Goal: Information Seeking & Learning: Learn about a topic

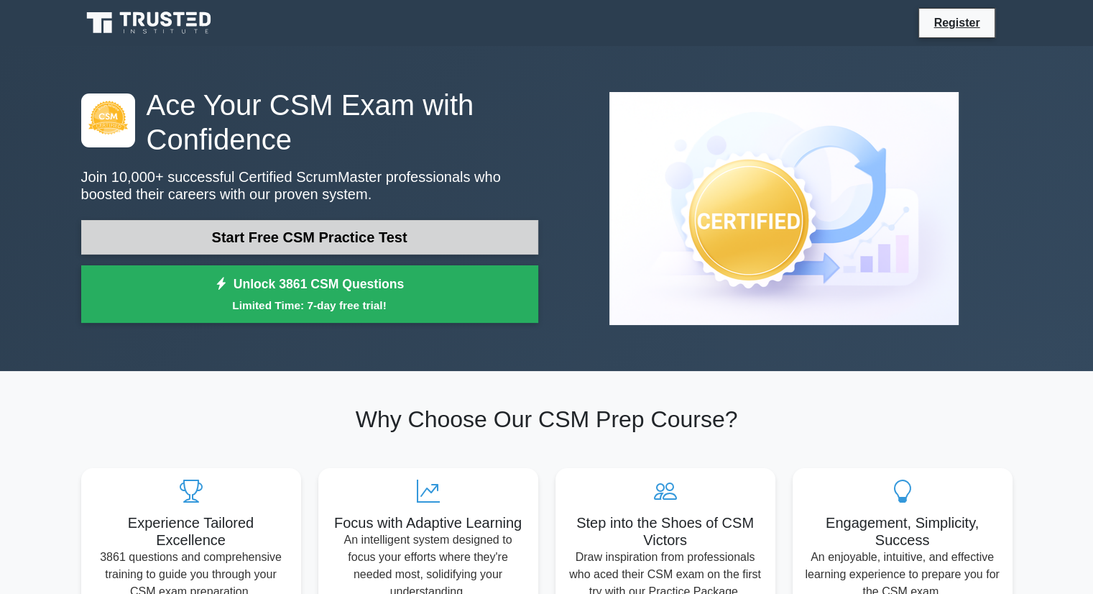
click at [288, 239] on link "Start Free CSM Practice Test" at bounding box center [309, 237] width 457 height 35
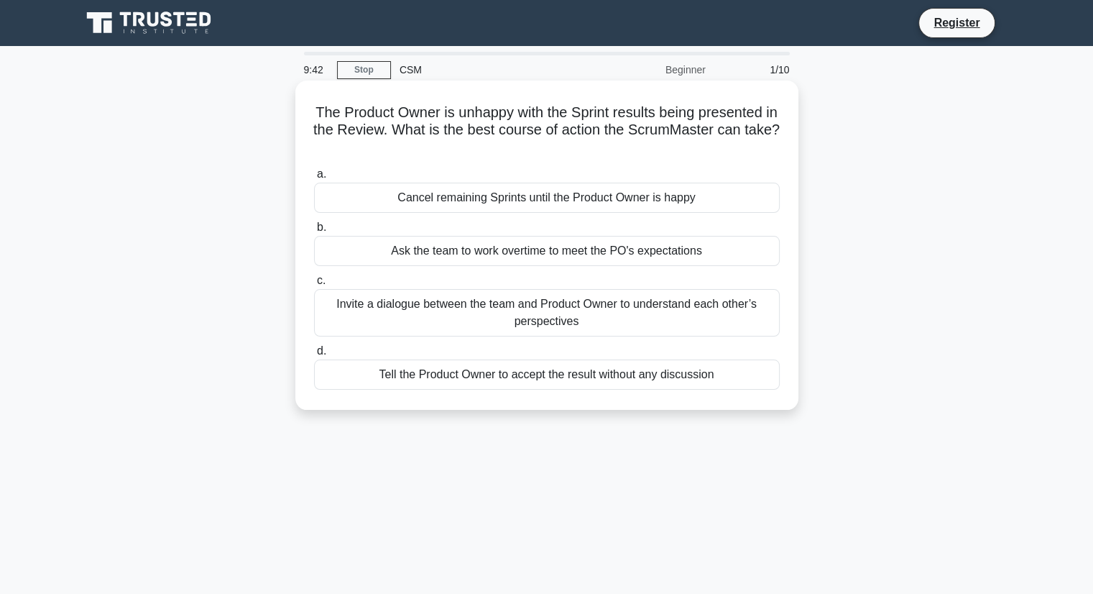
click at [495, 315] on div "Invite a dialogue between the team and Product Owner to understand each other’s…" at bounding box center [547, 312] width 466 height 47
click at [314, 285] on input "c. Invite a dialogue between the team and Product Owner to understand each othe…" at bounding box center [314, 280] width 0 height 9
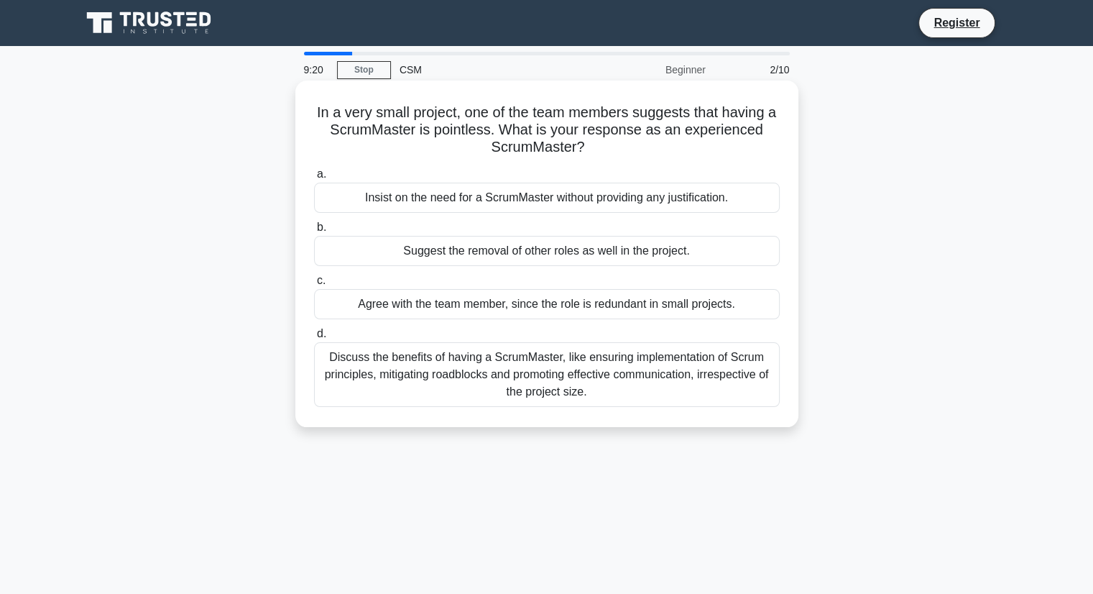
click at [504, 366] on div "Discuss the benefits of having a ScrumMaster, like ensuring implementation of S…" at bounding box center [547, 374] width 466 height 65
click at [314, 339] on input "d. Discuss the benefits of having a ScrumMaster, like ensuring implementation o…" at bounding box center [314, 333] width 0 height 9
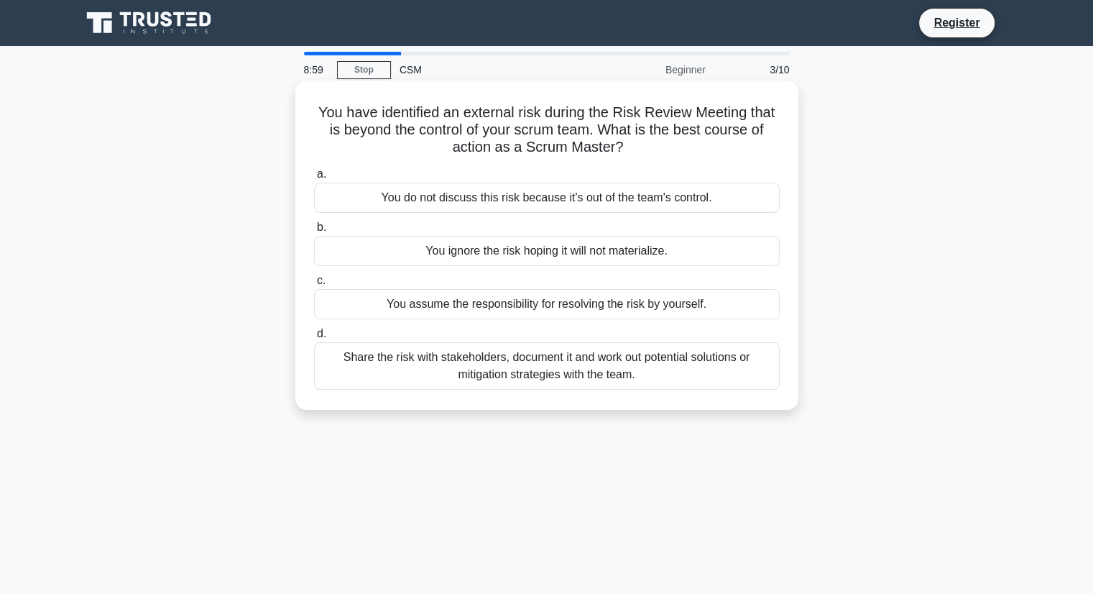
click at [472, 372] on div "Share the risk with stakeholders, document it and work out potential solutions …" at bounding box center [547, 365] width 466 height 47
click at [314, 339] on input "d. Share the risk with stakeholders, document it and work out potential solutio…" at bounding box center [314, 333] width 0 height 9
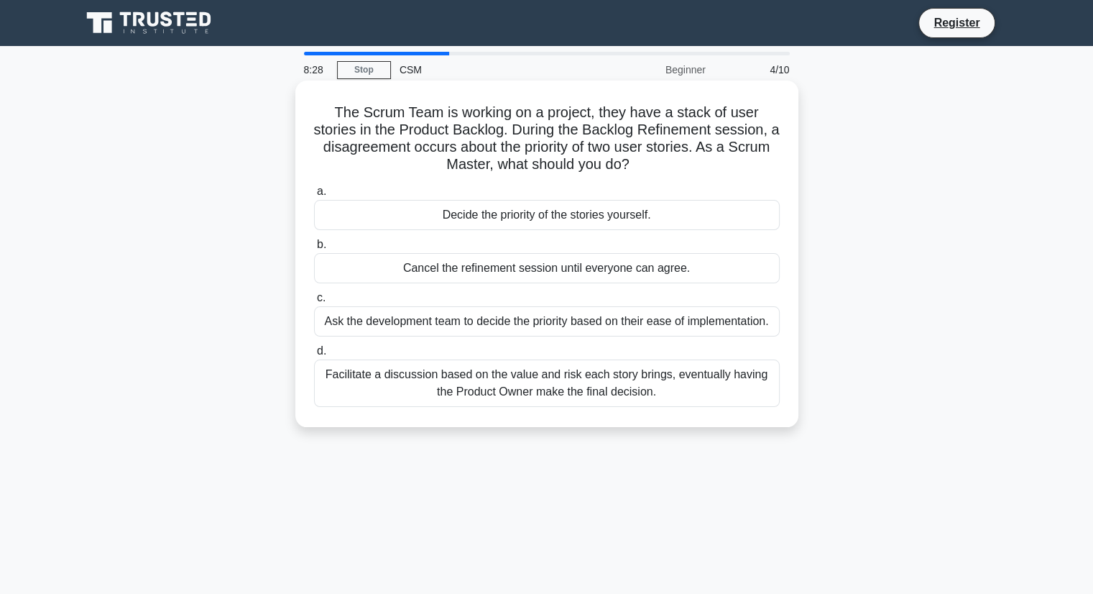
click at [463, 381] on div "Facilitate a discussion based on the value and risk each story brings, eventual…" at bounding box center [547, 382] width 466 height 47
click at [314, 356] on input "d. Facilitate a discussion based on the value and risk each story brings, event…" at bounding box center [314, 350] width 0 height 9
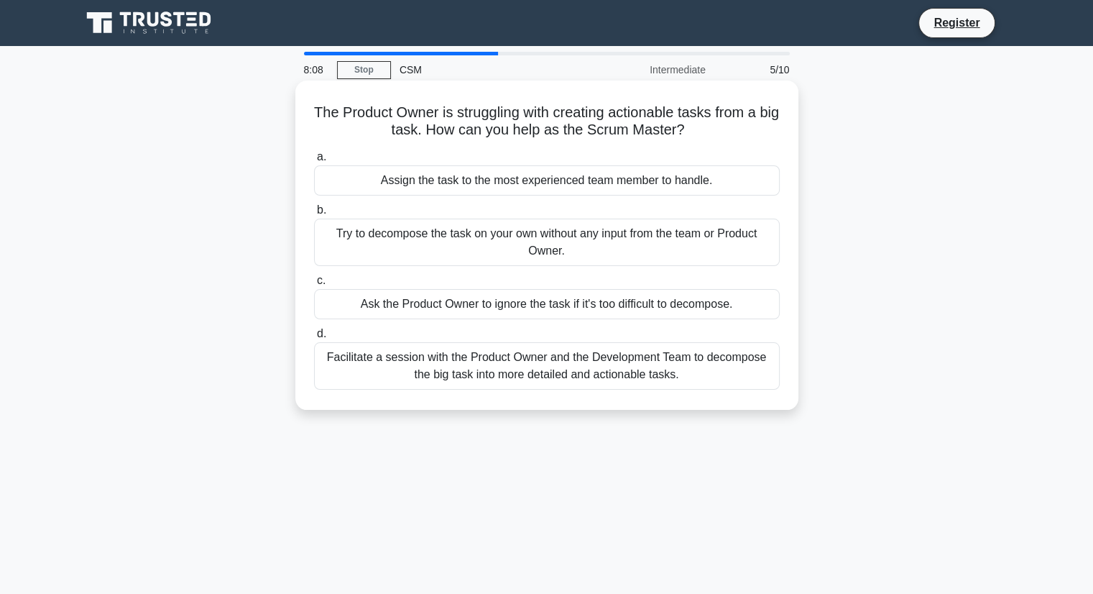
click at [472, 369] on div "Facilitate a session with the Product Owner and the Development Team to decompo…" at bounding box center [547, 365] width 466 height 47
click at [314, 339] on input "d. Facilitate a session with the Product Owner and the Development Team to deco…" at bounding box center [314, 333] width 0 height 9
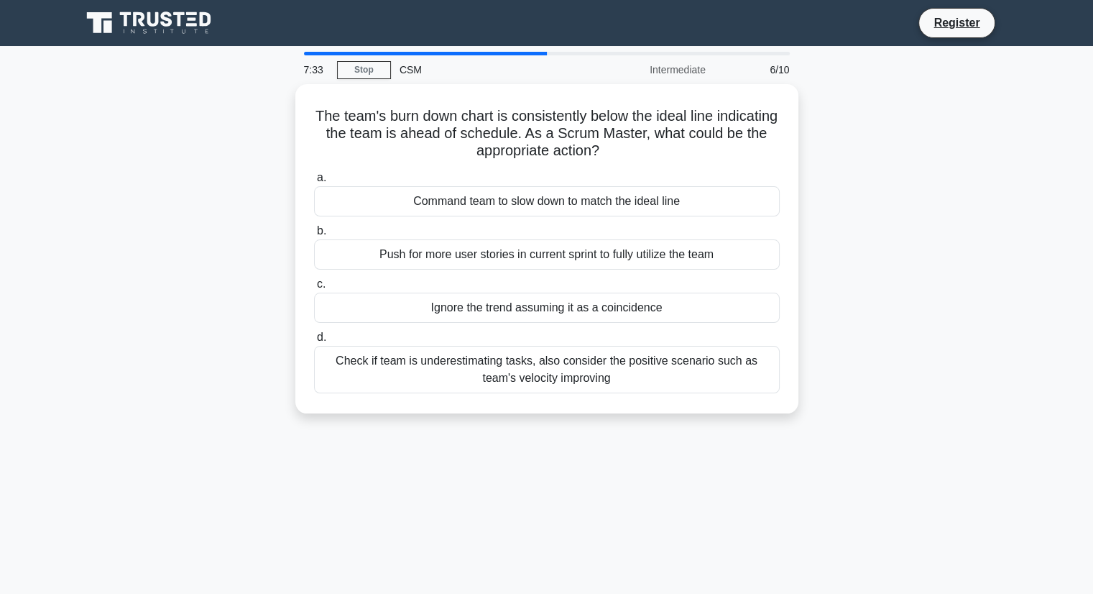
click at [472, 369] on div "Check if team is underestimating tasks, also consider the positive scenario suc…" at bounding box center [547, 369] width 466 height 47
click at [314, 342] on input "d. Check if team is underestimating tasks, also consider the positive scenario …" at bounding box center [314, 337] width 0 height 9
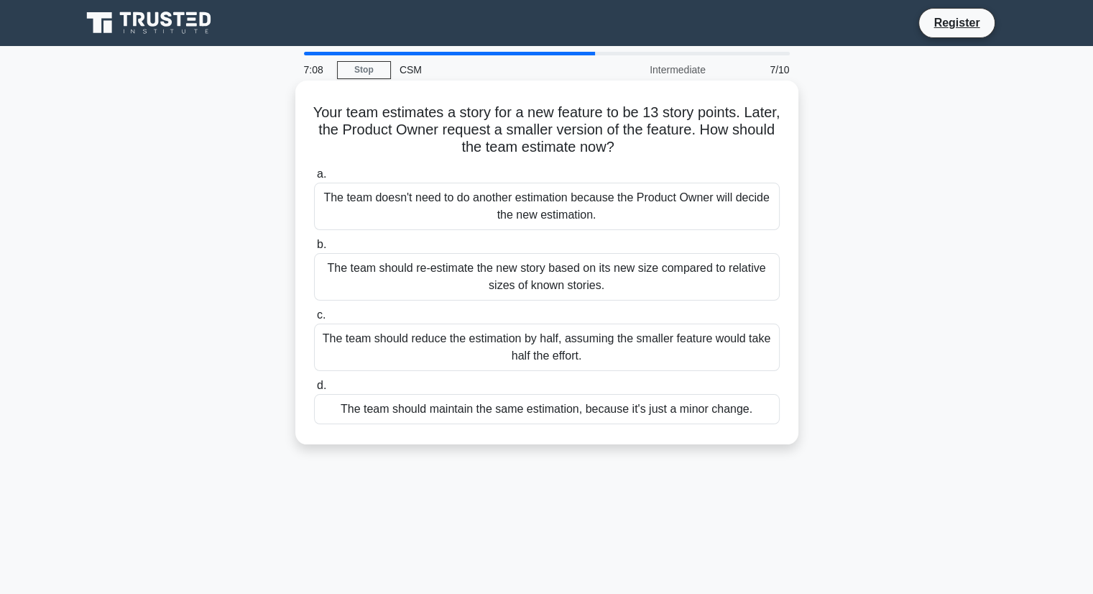
click at [532, 288] on div "The team should re-estimate the new story based on its new size compared to rel…" at bounding box center [547, 276] width 466 height 47
click at [314, 249] on input "b. The team should re-estimate the new story based on its new size compared to …" at bounding box center [314, 244] width 0 height 9
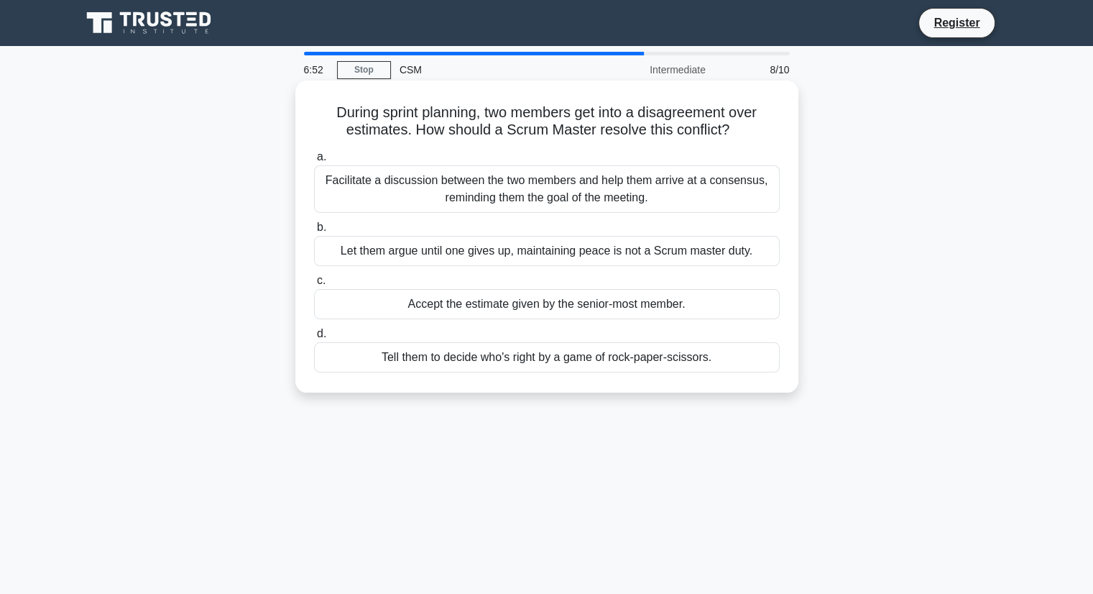
click at [574, 203] on div "Facilitate a discussion between the two members and help them arrive at a conse…" at bounding box center [547, 188] width 466 height 47
click at [314, 162] on input "a. Facilitate a discussion between the two members and help them arrive at a co…" at bounding box center [314, 156] width 0 height 9
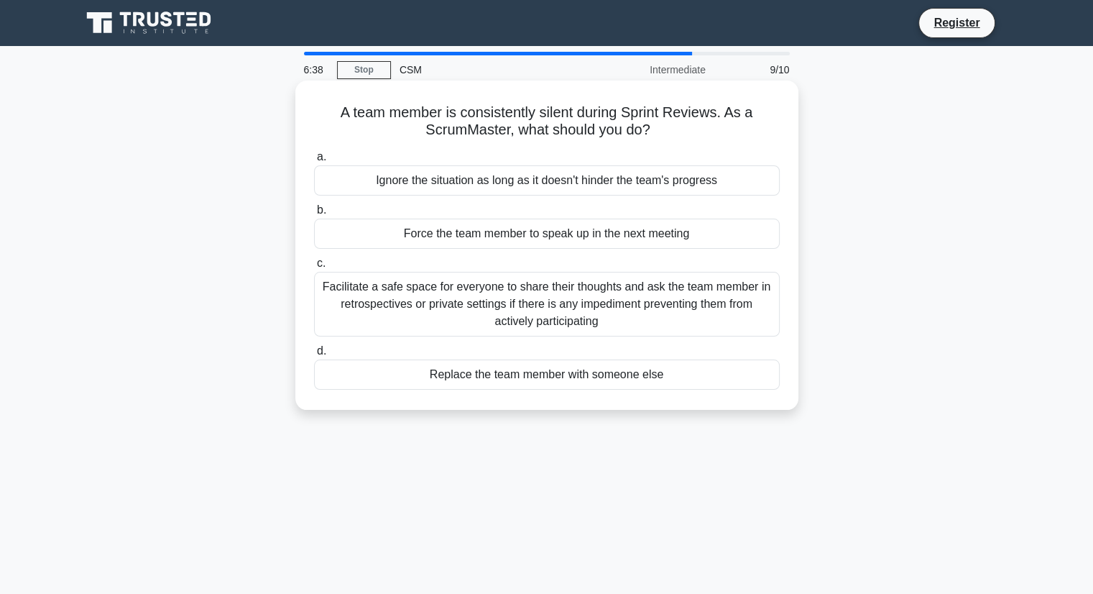
click at [500, 303] on div "Facilitate a safe space for everyone to share their thoughts and ask the team m…" at bounding box center [547, 304] width 466 height 65
click at [314, 268] on input "c. Facilitate a safe space for everyone to share their thoughts and ask the tea…" at bounding box center [314, 263] width 0 height 9
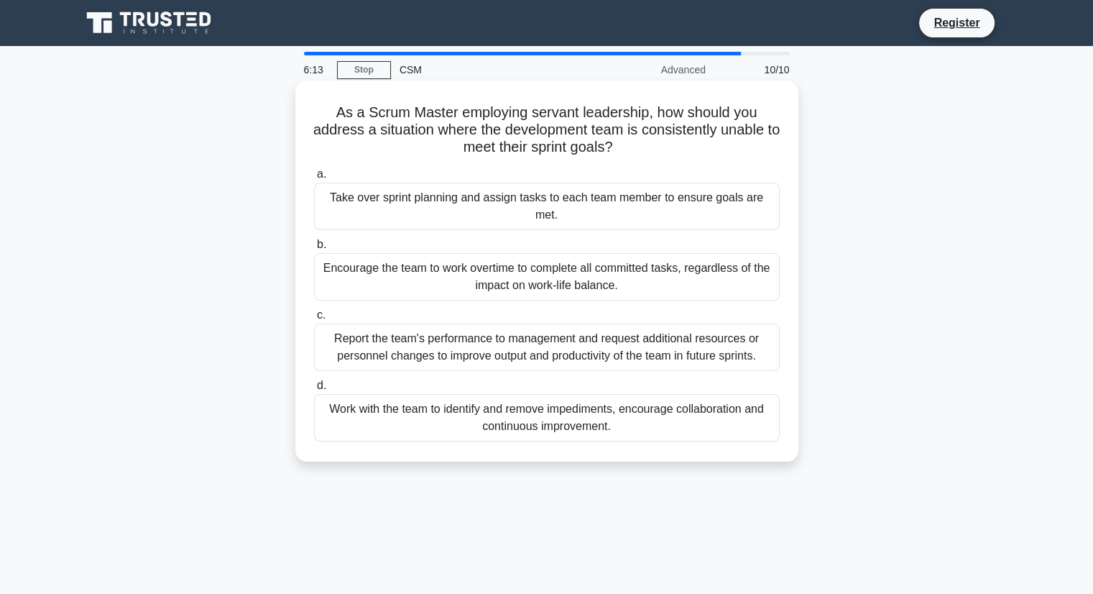
click at [508, 413] on div "Work with the team to identify and remove impediments, encourage collaboration …" at bounding box center [547, 417] width 466 height 47
click at [314, 390] on input "d. Work with the team to identify and remove impediments, encourage collaborati…" at bounding box center [314, 385] width 0 height 9
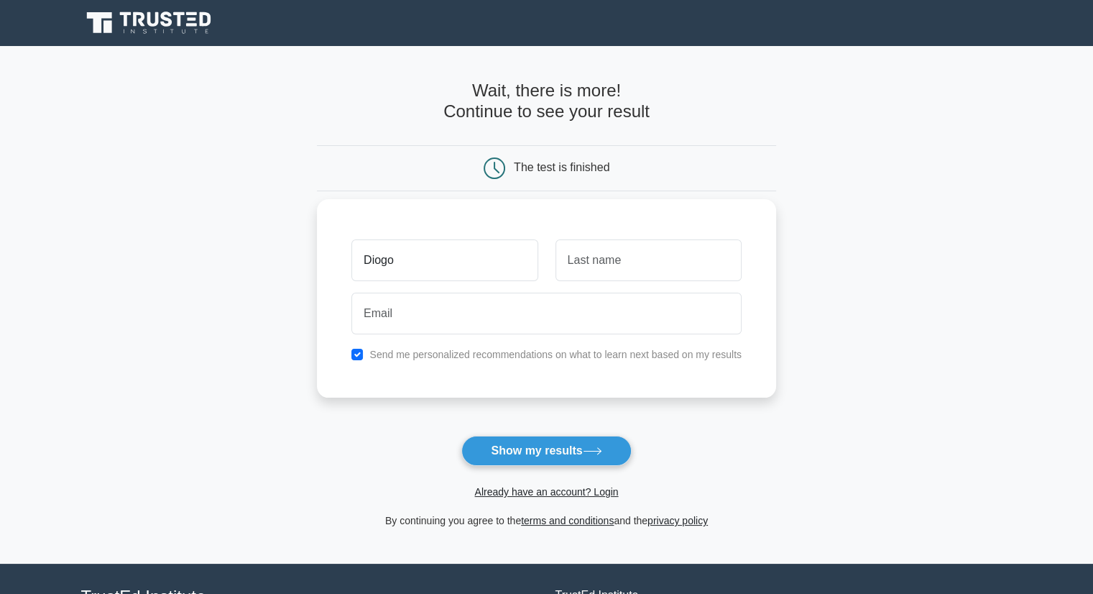
type input "Diogo"
type input "s"
type input "Santos"
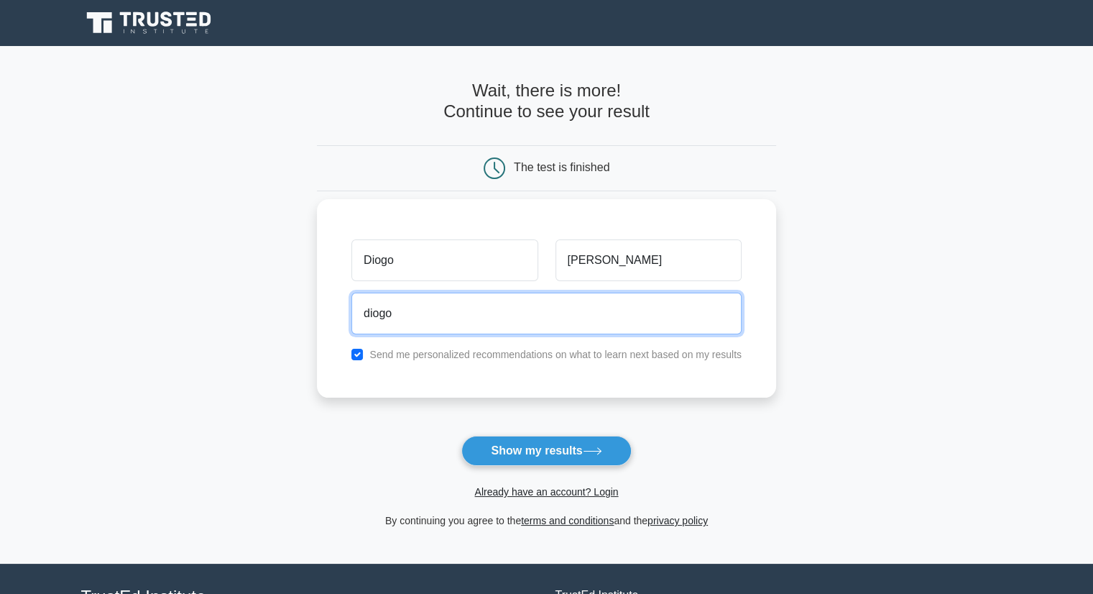
type input "diogofpsantos88@gmail.com"
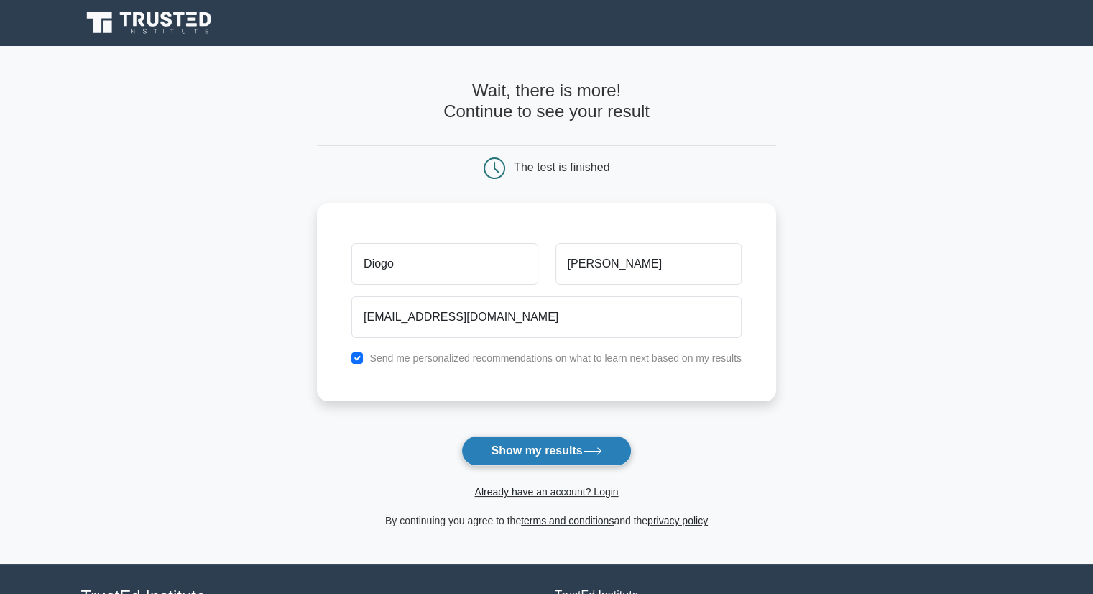
click at [530, 451] on button "Show my results" at bounding box center [546, 451] width 170 height 30
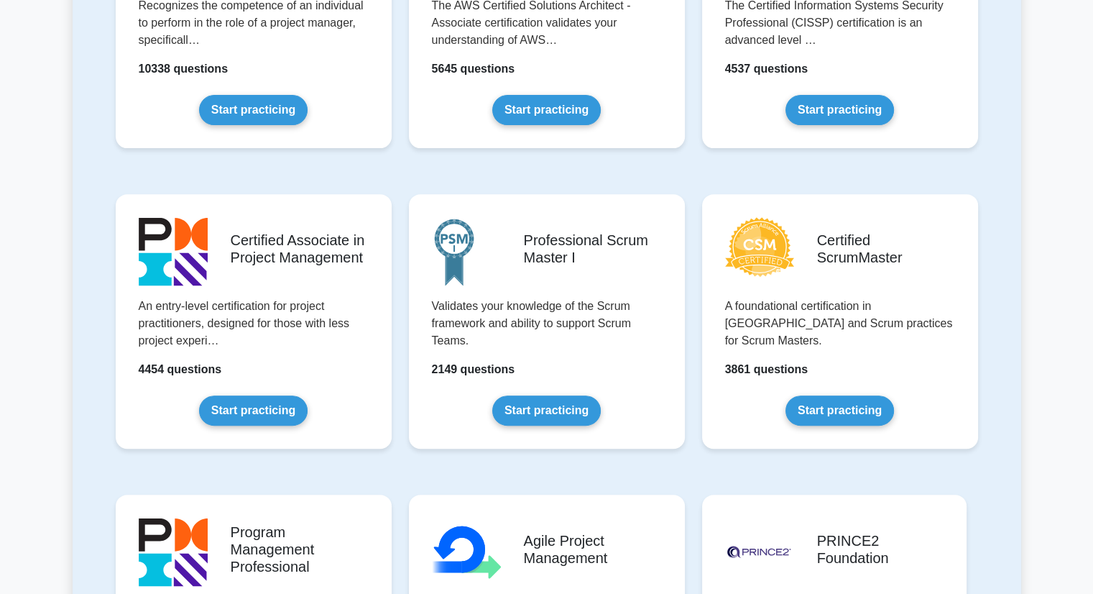
scroll to position [630, 0]
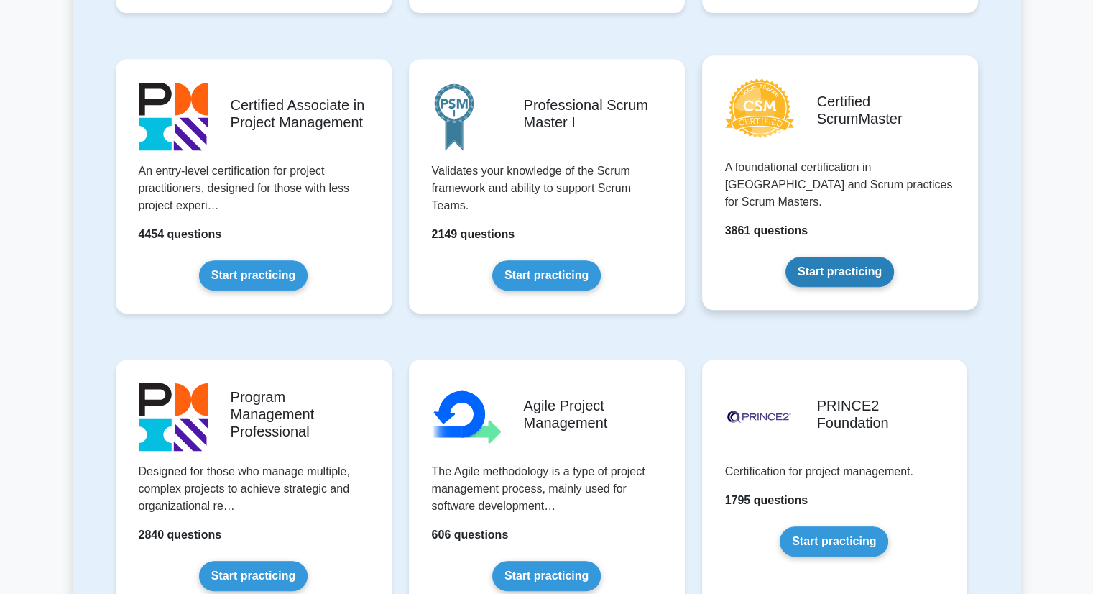
click at [850, 261] on link "Start practicing" at bounding box center [840, 272] width 109 height 30
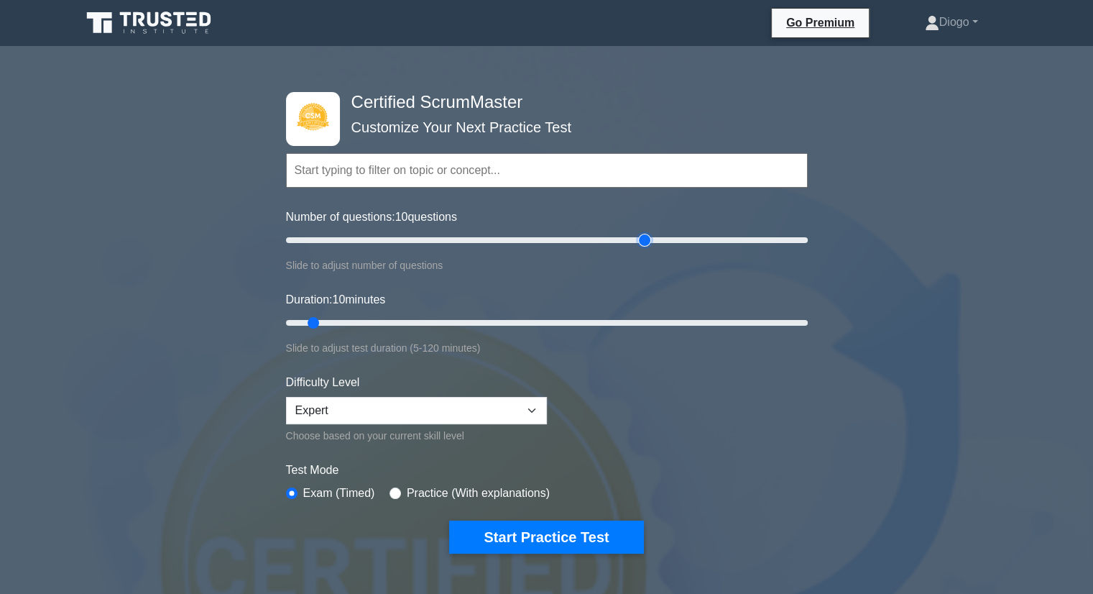
click at [647, 247] on input "Number of questions: 10 questions" at bounding box center [547, 239] width 522 height 17
click at [565, 234] on input "Number of questions: 140 questions" at bounding box center [547, 239] width 522 height 17
click at [511, 236] on input "Number of questions: 90 questions" at bounding box center [547, 239] width 522 height 17
click at [459, 239] on input "Number of questions: 70 questions" at bounding box center [547, 239] width 522 height 17
click at [442, 239] on input "Number of questions: 70 questions" at bounding box center [547, 239] width 522 height 17
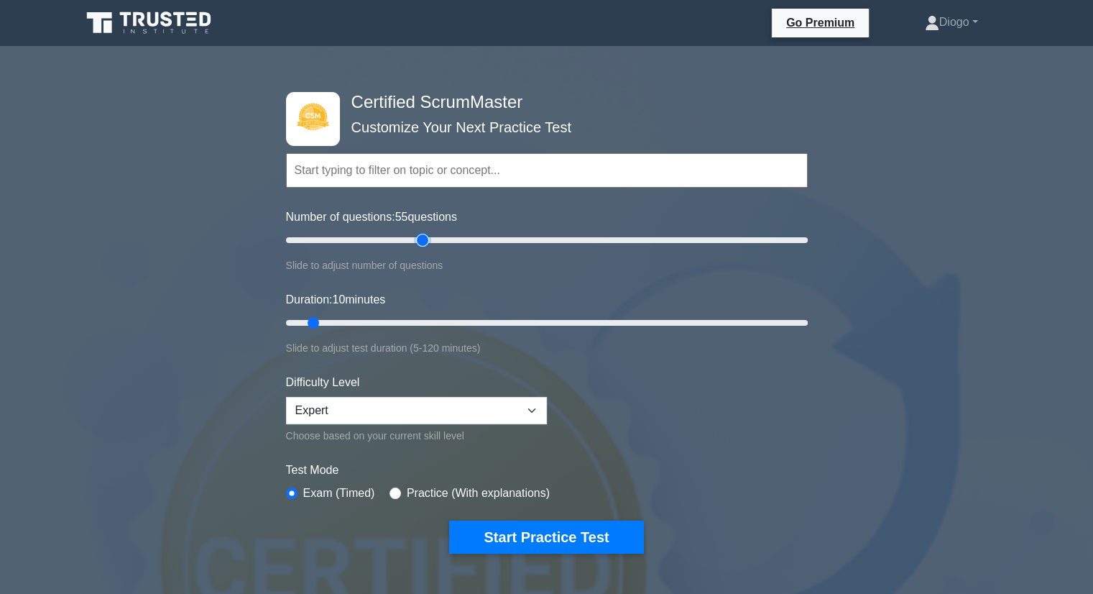
click at [426, 239] on input "Number of questions: 55 questions" at bounding box center [547, 239] width 522 height 17
type input "50"
click at [406, 239] on input "Number of questions: 50 questions" at bounding box center [547, 239] width 522 height 17
drag, startPoint x: 515, startPoint y: 324, endPoint x: 555, endPoint y: 326, distance: 39.6
click at [555, 326] on input "Duration: 60 minutes" at bounding box center [547, 322] width 522 height 17
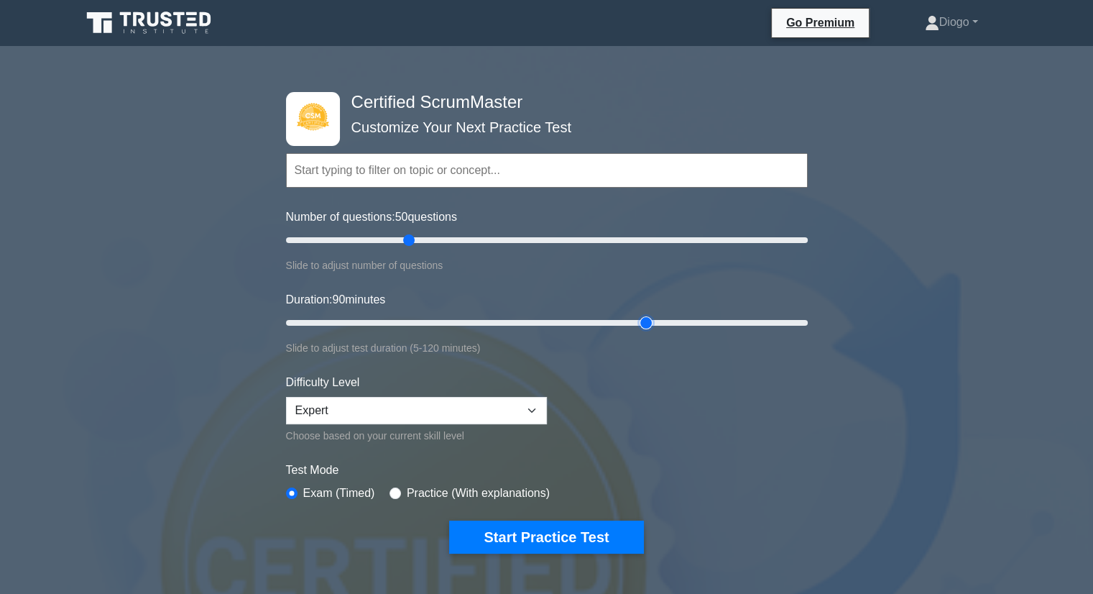
drag, startPoint x: 557, startPoint y: 317, endPoint x: 642, endPoint y: 316, distance: 84.8
type input "85"
click at [642, 316] on input "Duration: 90 minutes" at bounding box center [547, 322] width 522 height 17
click at [509, 406] on select "Beginner Intermediate Expert" at bounding box center [416, 410] width 261 height 27
click at [687, 388] on form "Topics Basic Scrum Concepts Sprint Planning and Execution ScrumMaster Roles & R…" at bounding box center [547, 331] width 522 height 444
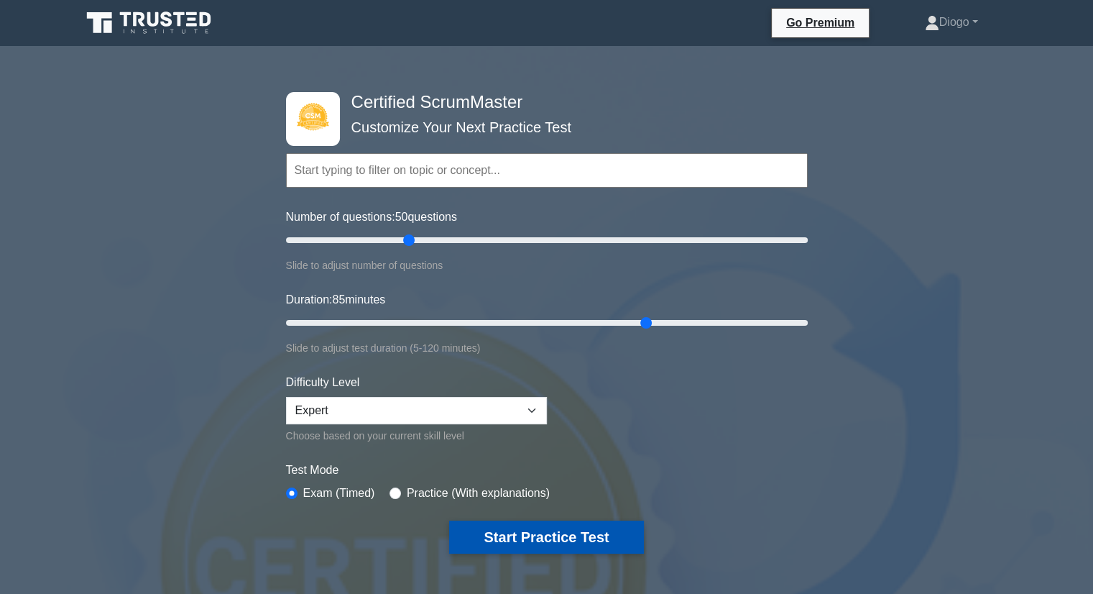
click at [544, 525] on button "Start Practice Test" at bounding box center [546, 536] width 194 height 33
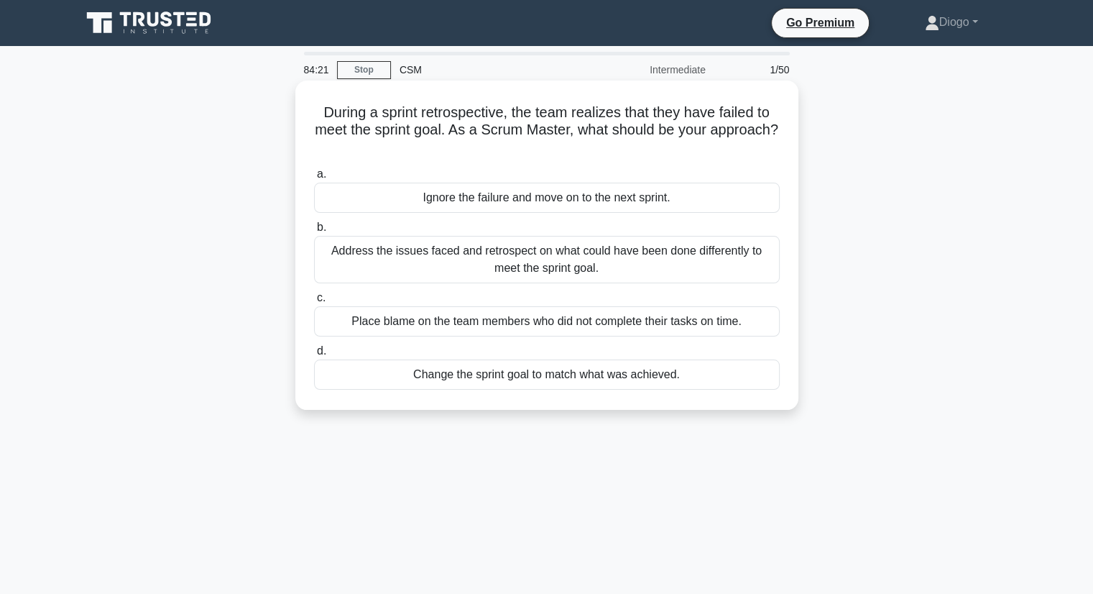
click at [372, 374] on div "Change the sprint goal to match what was achieved." at bounding box center [547, 374] width 466 height 30
click at [314, 356] on input "d. Change the sprint goal to match what was achieved." at bounding box center [314, 350] width 0 height 9
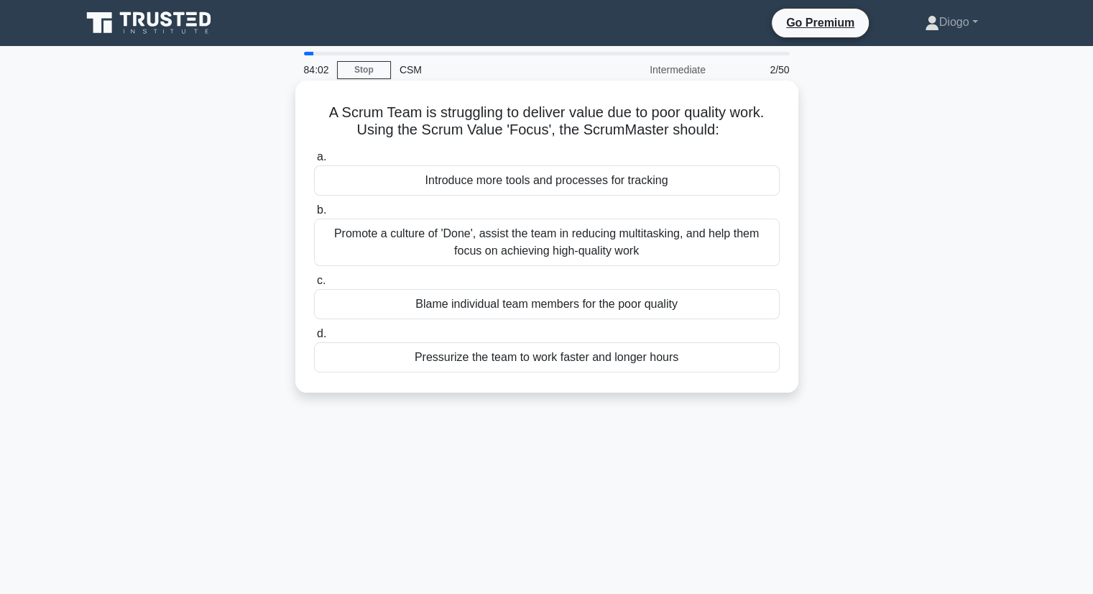
click at [502, 236] on div "Promote a culture of 'Done', assist the team in reducing multitasking, and help…" at bounding box center [547, 242] width 466 height 47
click at [314, 215] on input "b. Promote a culture of 'Done', assist the team in reducing multitasking, and h…" at bounding box center [314, 210] width 0 height 9
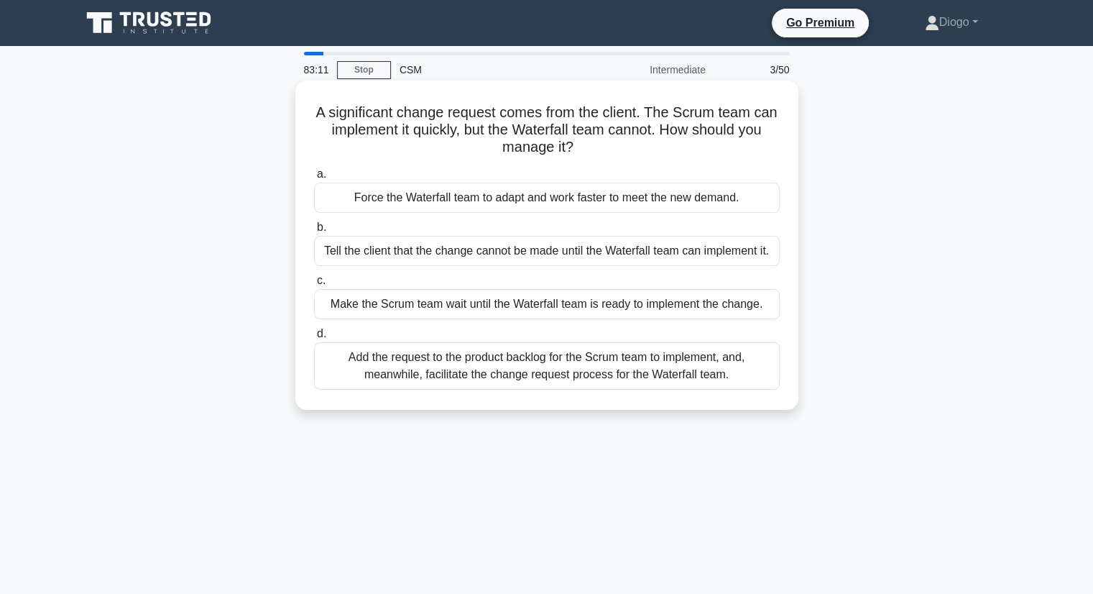
click at [507, 300] on div "Make the Scrum team wait until the Waterfall team is ready to implement the cha…" at bounding box center [547, 304] width 466 height 30
click at [314, 285] on input "c. Make the Scrum team wait until the Waterfall team is ready to implement the …" at bounding box center [314, 280] width 0 height 9
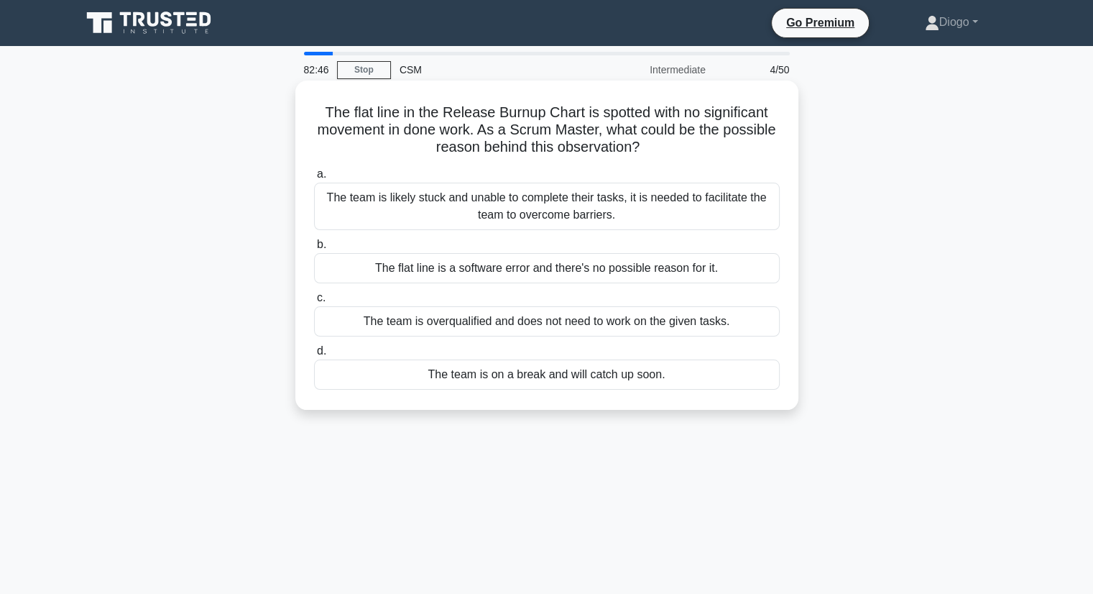
click at [497, 205] on div "The team is likely stuck and unable to complete their tasks, it is needed to fa…" at bounding box center [547, 206] width 466 height 47
click at [314, 179] on input "a. The team is likely stuck and unable to complete their tasks, it is needed to…" at bounding box center [314, 174] width 0 height 9
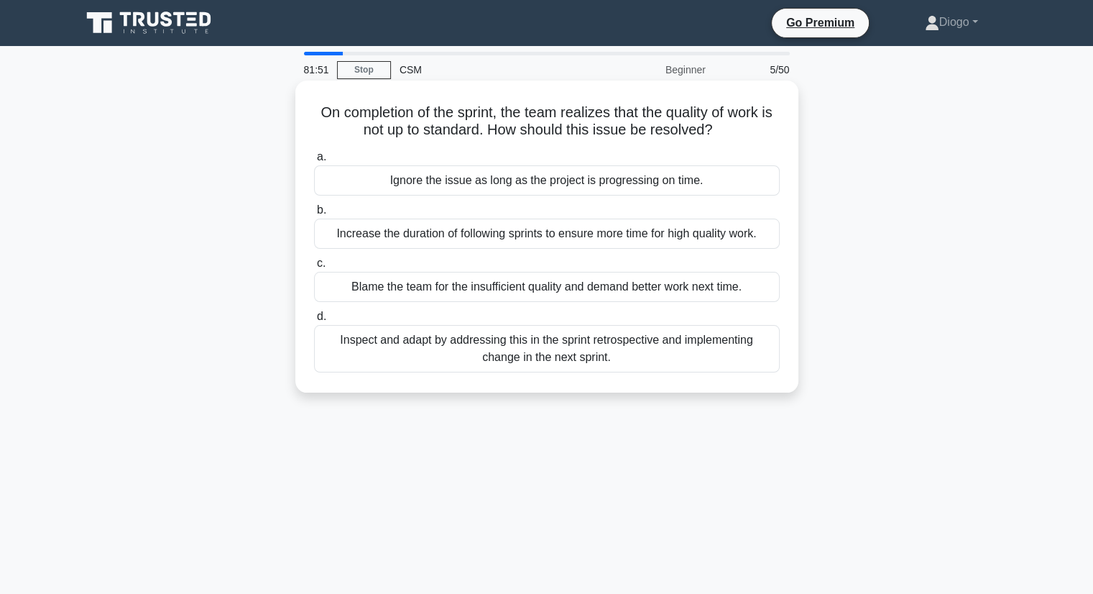
click at [477, 349] on div "Inspect and adapt by addressing this in the sprint retrospective and implementi…" at bounding box center [547, 348] width 466 height 47
click at [314, 321] on input "d. Inspect and adapt by addressing this in the sprint retrospective and impleme…" at bounding box center [314, 316] width 0 height 9
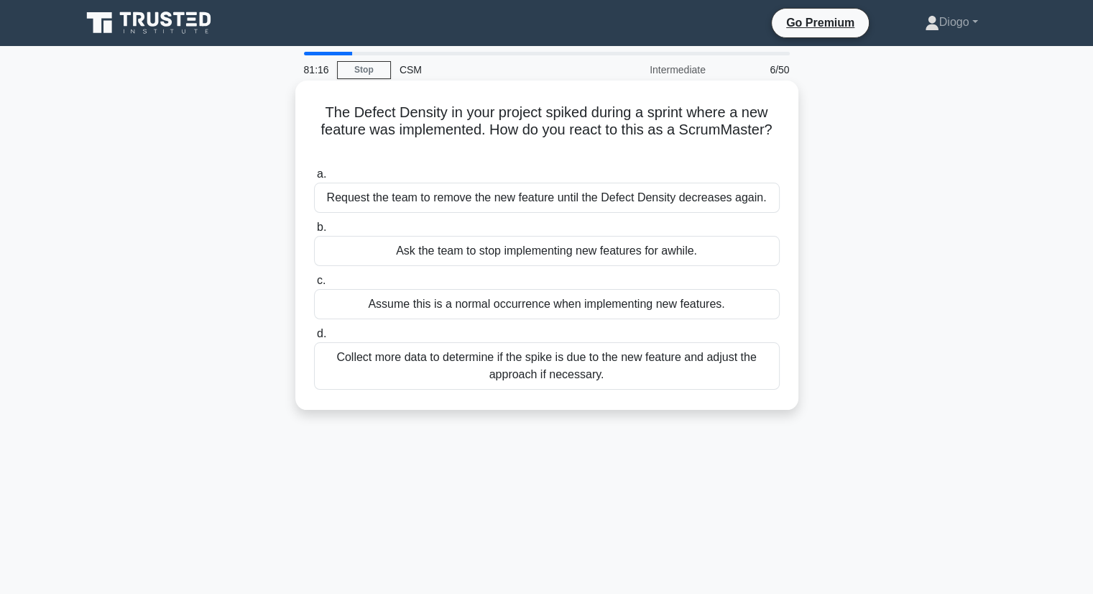
click at [445, 358] on div "Collect more data to determine if the spike is due to the new feature and adjus…" at bounding box center [547, 365] width 466 height 47
click at [314, 339] on input "d. Collect more data to determine if the spike is due to the new feature and ad…" at bounding box center [314, 333] width 0 height 9
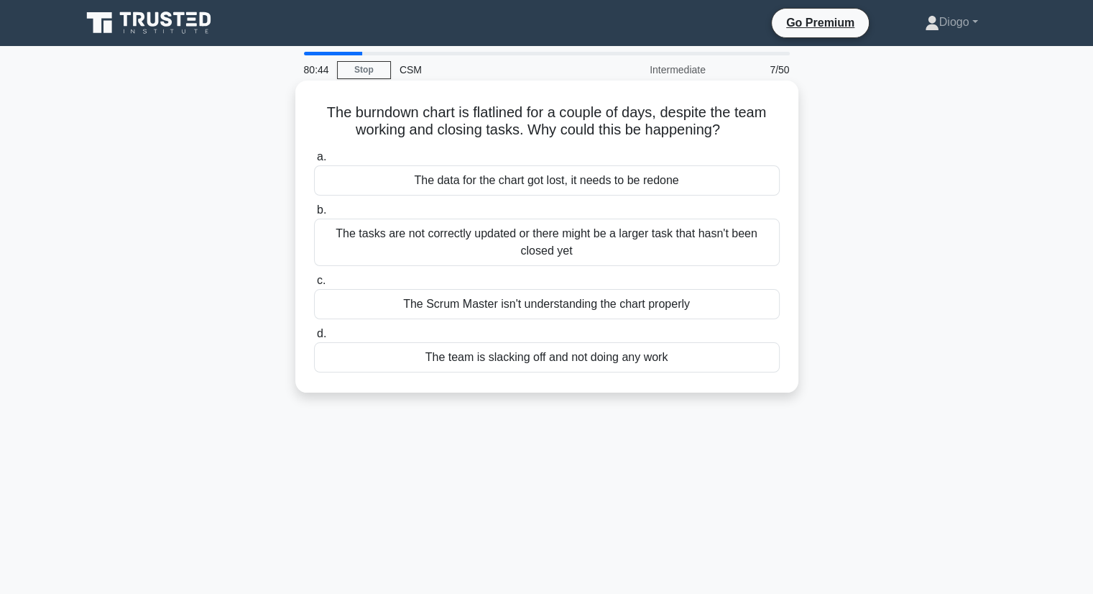
click at [529, 183] on div "The data for the chart got lost, it needs to be redone" at bounding box center [547, 180] width 466 height 30
click at [314, 162] on input "a. The data for the chart got lost, it needs to be redone" at bounding box center [314, 156] width 0 height 9
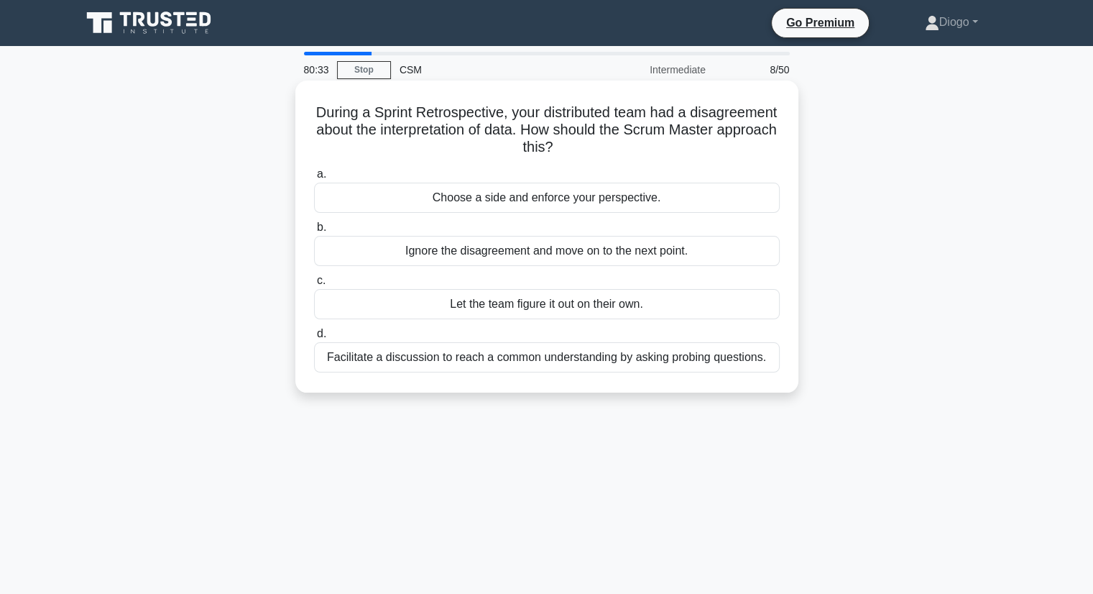
click at [464, 364] on div "Facilitate a discussion to reach a common understanding by asking probing quest…" at bounding box center [547, 357] width 466 height 30
click at [314, 339] on input "d. Facilitate a discussion to reach a common understanding by asking probing qu…" at bounding box center [314, 333] width 0 height 9
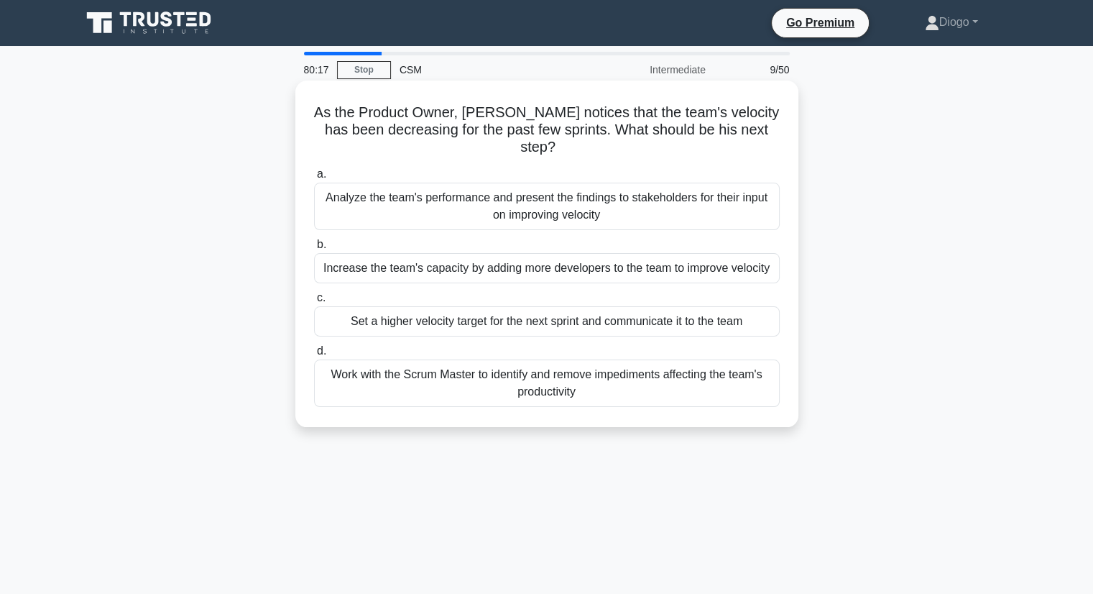
click at [442, 360] on div "Work with the Scrum Master to identify and remove impediments affecting the tea…" at bounding box center [547, 382] width 466 height 47
click at [314, 356] on input "d. Work with the Scrum Master to identify and remove impediments affecting the …" at bounding box center [314, 350] width 0 height 9
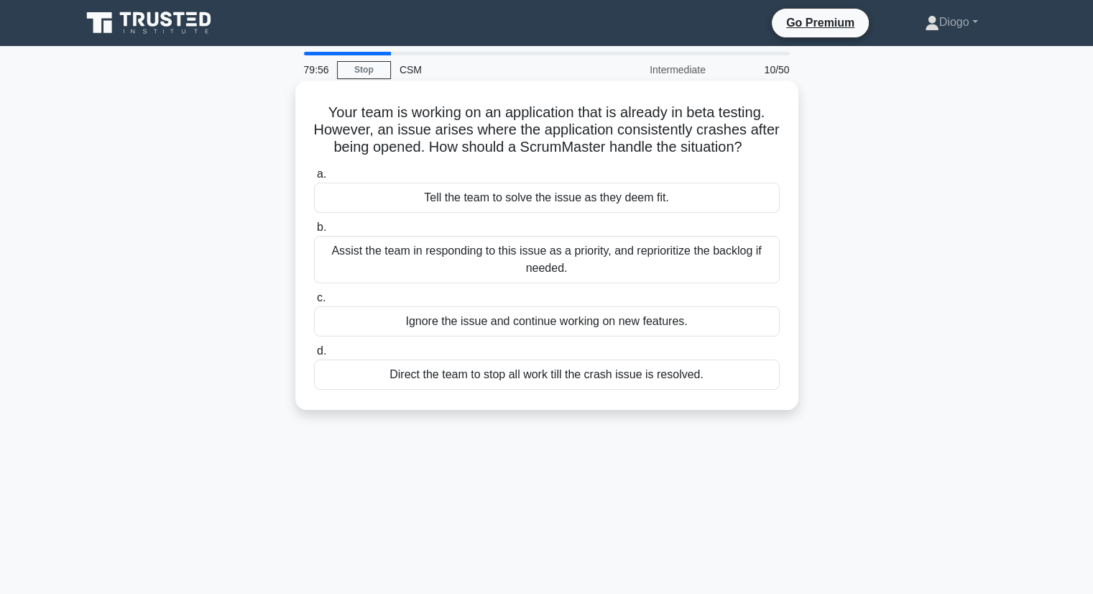
click at [379, 281] on div "Assist the team in responding to this issue as a priority, and reprioritize the…" at bounding box center [547, 259] width 466 height 47
click at [314, 232] on input "b. Assist the team in responding to this issue as a priority, and reprioritize …" at bounding box center [314, 227] width 0 height 9
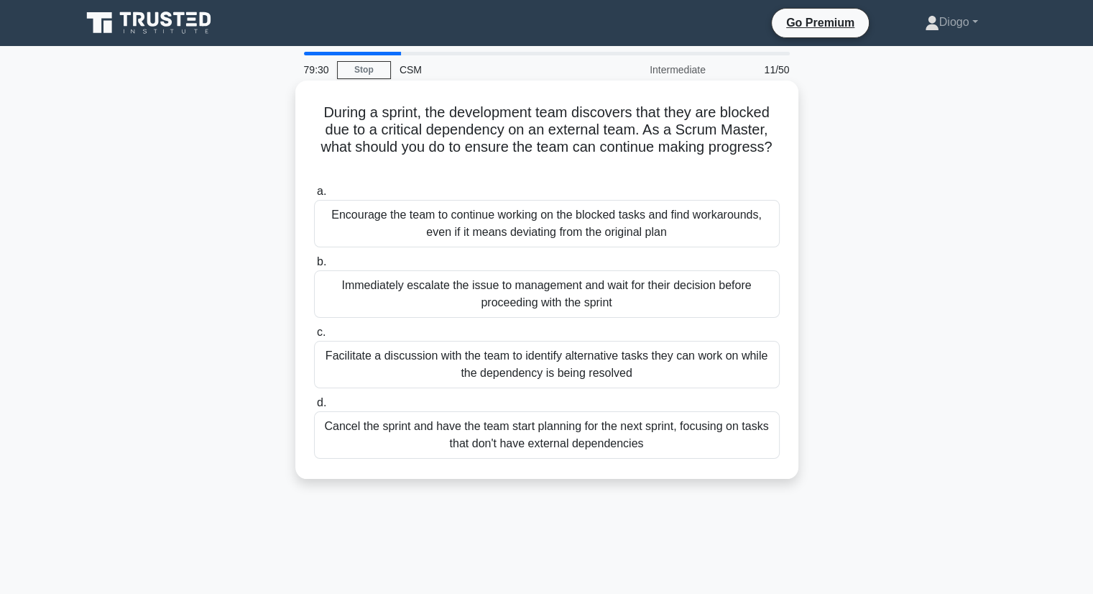
click at [464, 370] on div "Facilitate a discussion with the team to identify alternative tasks they can wo…" at bounding box center [547, 364] width 466 height 47
click at [314, 337] on input "c. Facilitate a discussion with the team to identify alternative tasks they can…" at bounding box center [314, 332] width 0 height 9
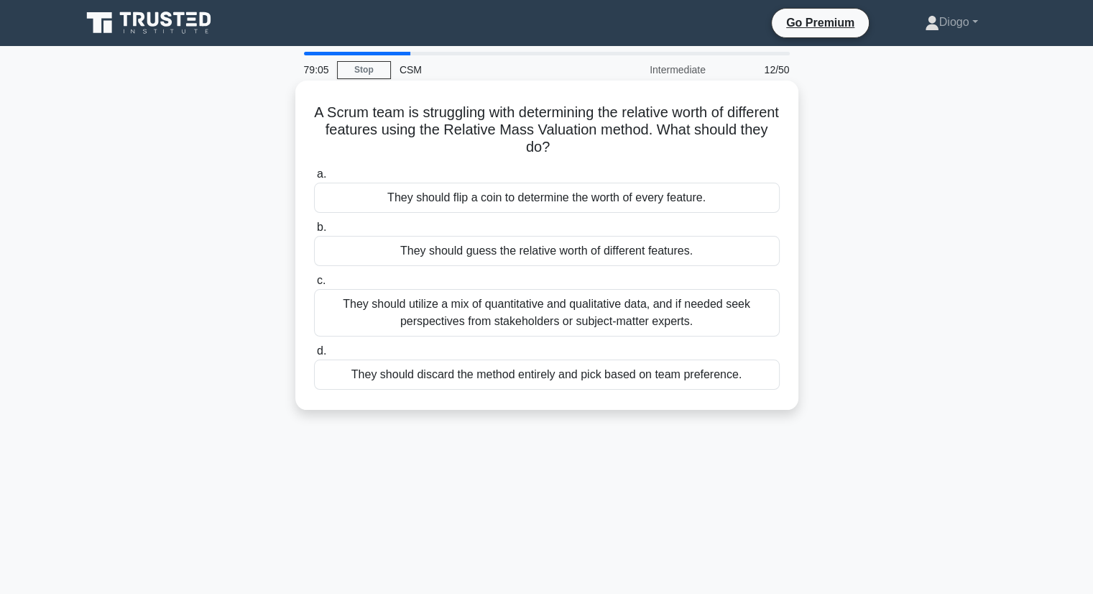
click at [436, 327] on div "They should utilize a mix of quantitative and qualitative data, and if needed s…" at bounding box center [547, 312] width 466 height 47
click at [314, 285] on input "c. They should utilize a mix of quantitative and qualitative data, and if neede…" at bounding box center [314, 280] width 0 height 9
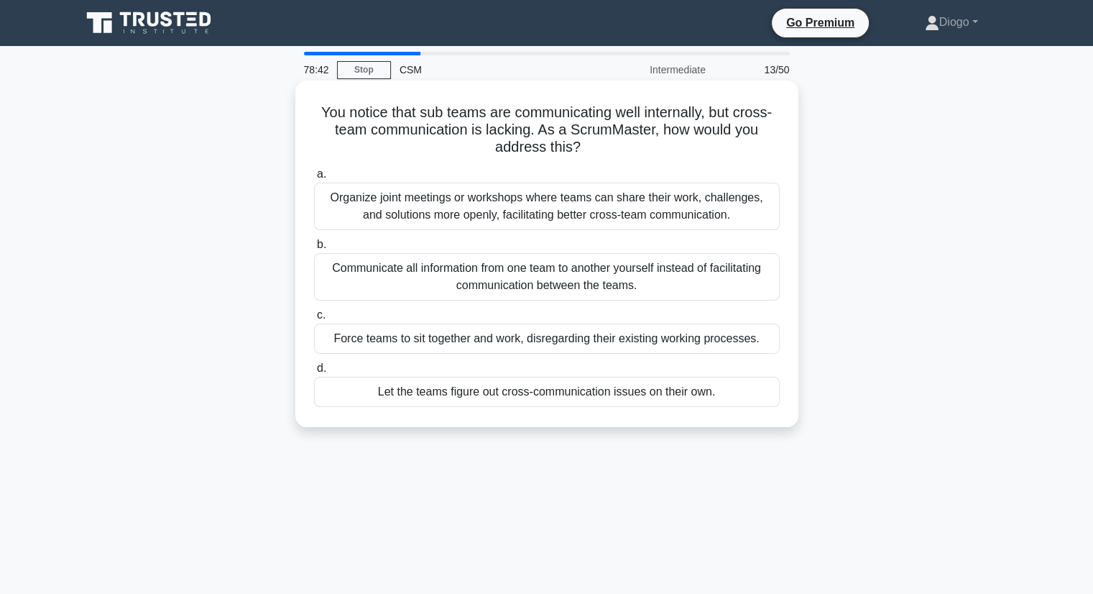
click at [411, 212] on div "Organize joint meetings or workshops where teams can share their work, challeng…" at bounding box center [547, 206] width 466 height 47
click at [314, 179] on input "a. Organize joint meetings or workshops where teams can share their work, chall…" at bounding box center [314, 174] width 0 height 9
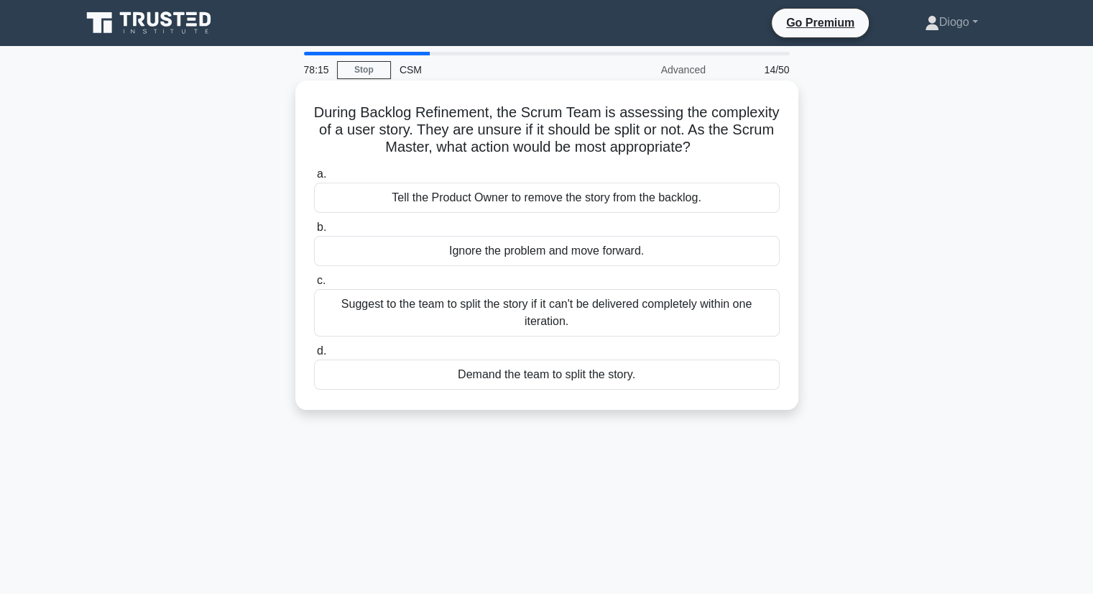
click at [500, 313] on div "Suggest to the team to split the story if it can't be delivered completely with…" at bounding box center [547, 312] width 466 height 47
click at [314, 285] on input "c. Suggest to the team to split the story if it can't be delivered completely w…" at bounding box center [314, 280] width 0 height 9
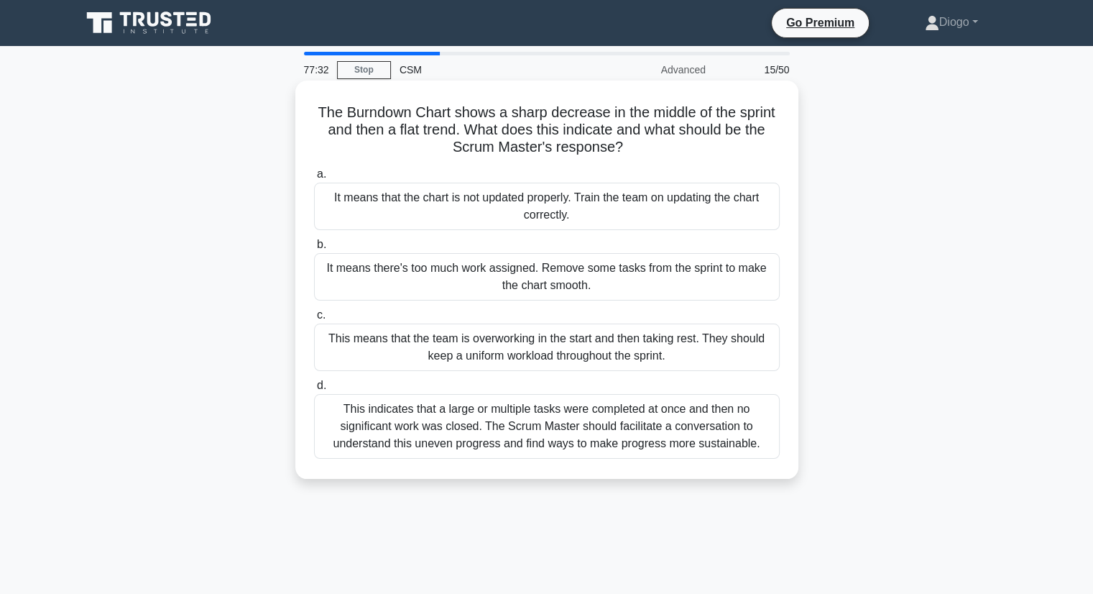
click at [436, 429] on div "This indicates that a large or multiple tasks were completed at once and then n…" at bounding box center [547, 426] width 466 height 65
click at [314, 390] on input "d. This indicates that a large or multiple tasks were completed at once and the…" at bounding box center [314, 385] width 0 height 9
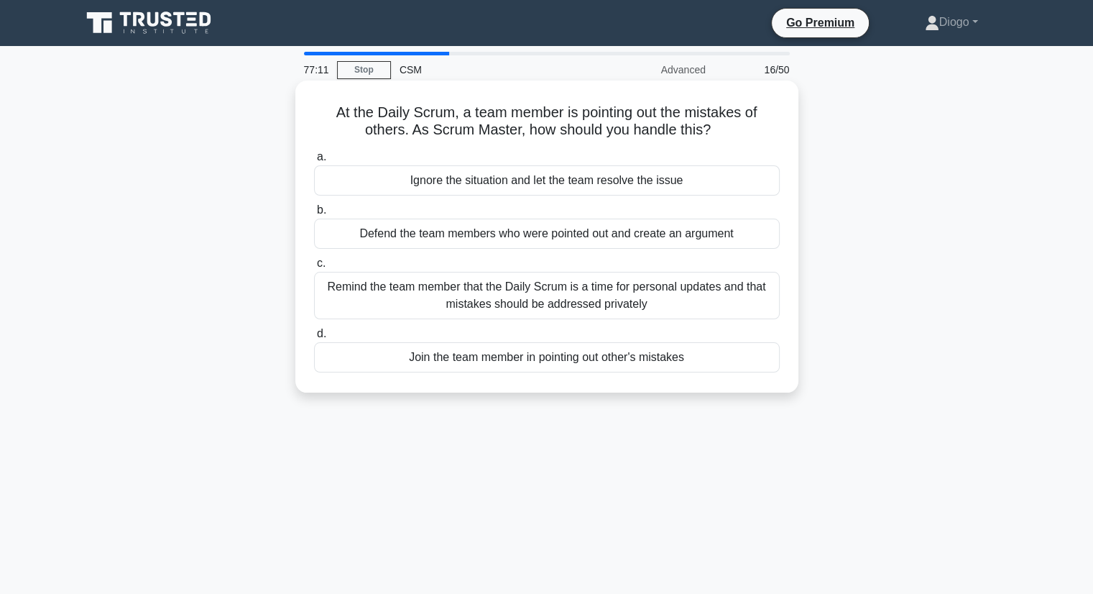
click at [388, 300] on div "Remind the team member that the Daily Scrum is a time for personal updates and …" at bounding box center [547, 295] width 466 height 47
click at [314, 268] on input "c. Remind the team member that the Daily Scrum is a time for personal updates a…" at bounding box center [314, 263] width 0 height 9
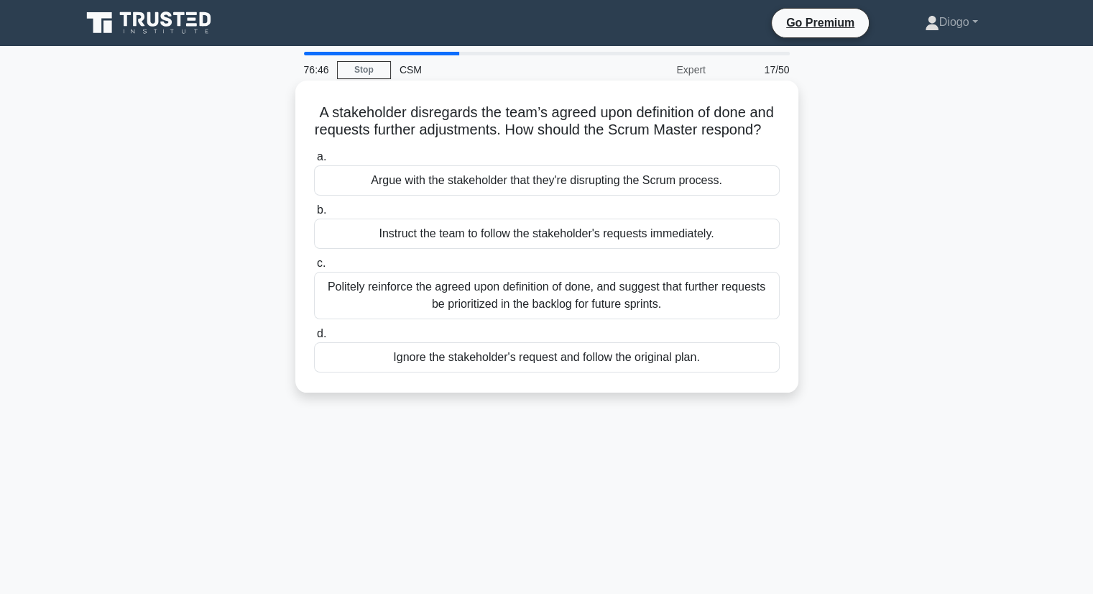
click at [473, 319] on div "Politely reinforce the agreed upon definition of done, and suggest that further…" at bounding box center [547, 295] width 466 height 47
click at [314, 268] on input "c. Politely reinforce the agreed upon definition of done, and suggest that furt…" at bounding box center [314, 263] width 0 height 9
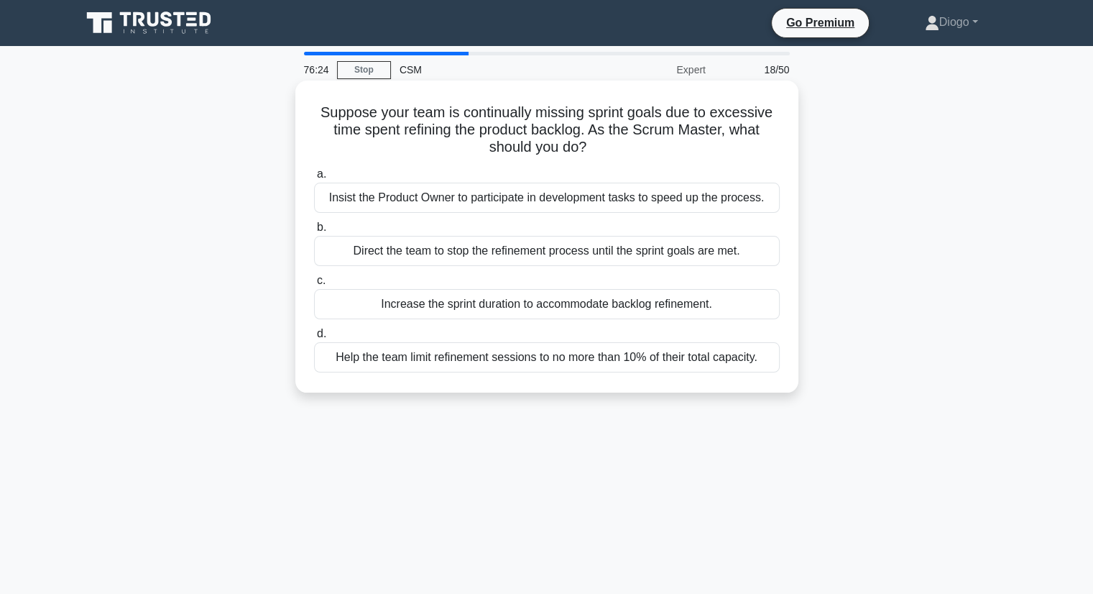
click at [529, 300] on div "Increase the sprint duration to accommodate backlog refinement." at bounding box center [547, 304] width 466 height 30
click at [314, 285] on input "c. Increase the sprint duration to accommodate backlog refinement." at bounding box center [314, 280] width 0 height 9
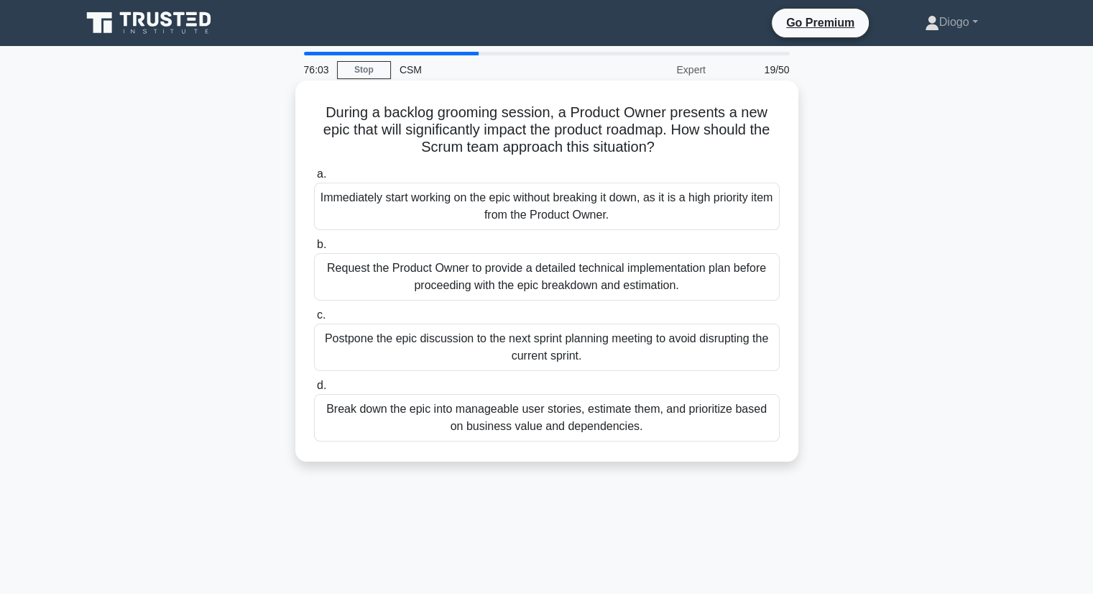
click at [546, 287] on div "Request the Product Owner to provide a detailed technical implementation plan b…" at bounding box center [547, 276] width 466 height 47
click at [314, 249] on input "b. Request the Product Owner to provide a detailed technical implementation pla…" at bounding box center [314, 244] width 0 height 9
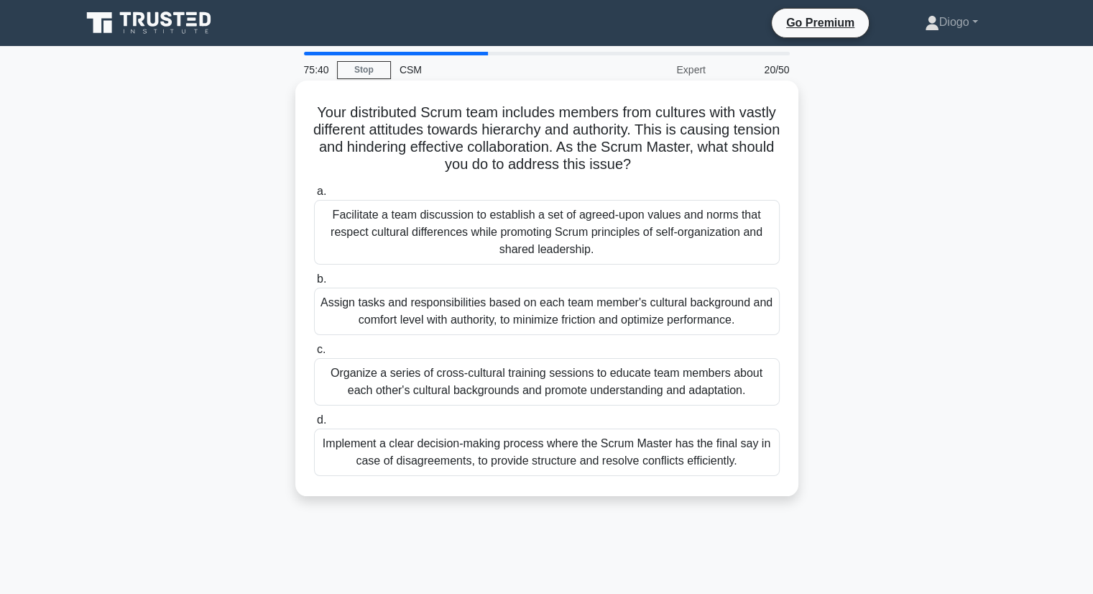
click at [482, 221] on div "Facilitate a team discussion to establish a set of agreed-upon values and norms…" at bounding box center [547, 232] width 466 height 65
click at [314, 196] on input "a. Facilitate a team discussion to establish a set of agreed-upon values and no…" at bounding box center [314, 191] width 0 height 9
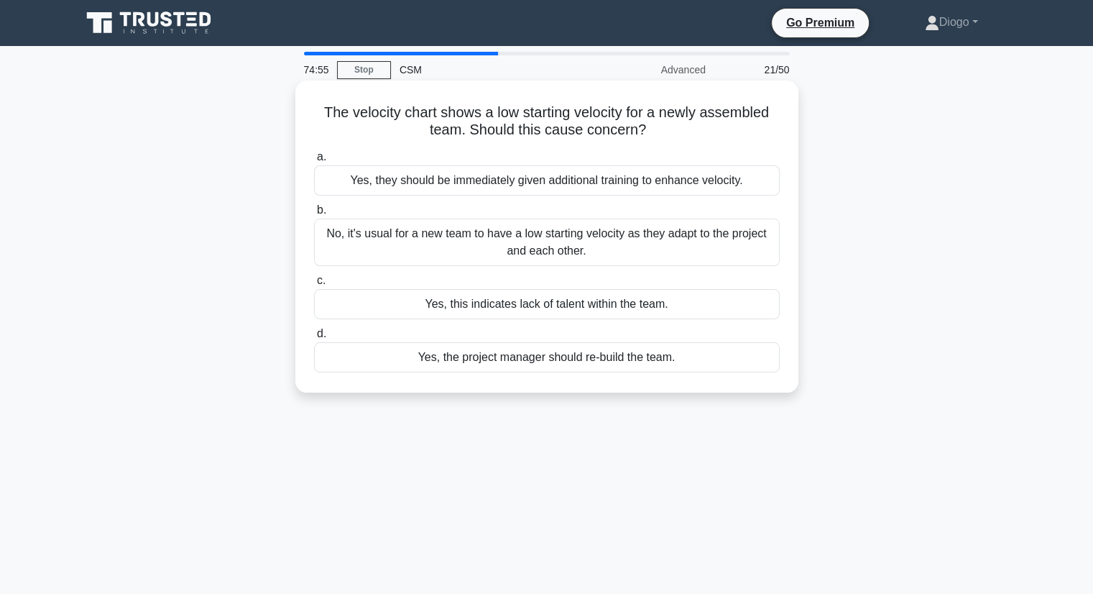
click at [585, 257] on div "No, it's usual for a new team to have a low starting velocity as they adapt to …" at bounding box center [547, 242] width 466 height 47
click at [314, 215] on input "b. No, it's usual for a new team to have a low starting velocity as they adapt …" at bounding box center [314, 210] width 0 height 9
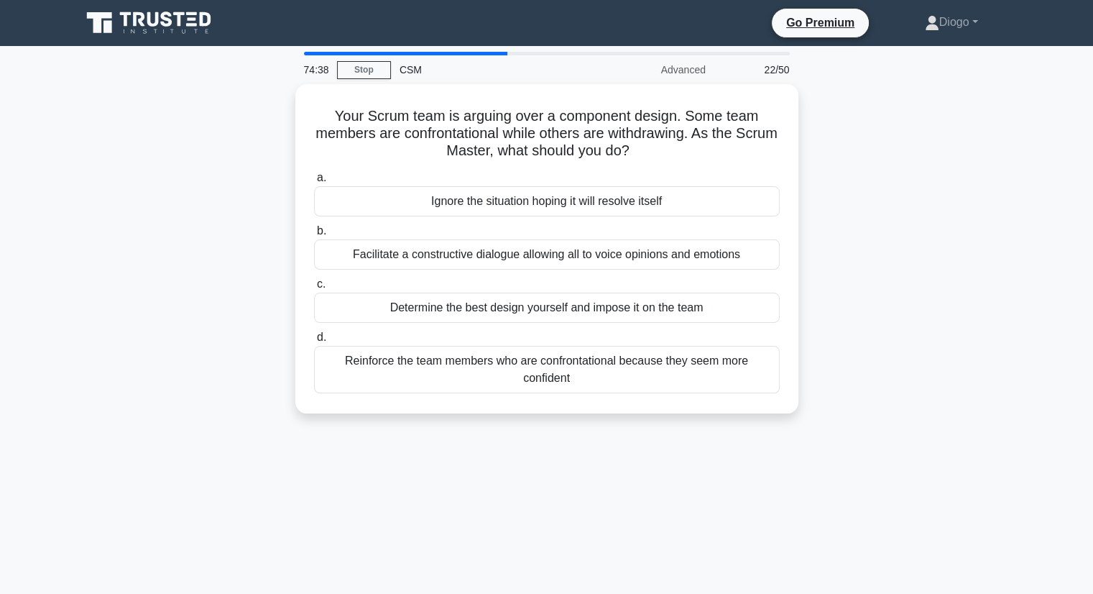
click at [585, 257] on div "Facilitate a constructive dialogue allowing all to voice opinions and emotions" at bounding box center [547, 254] width 466 height 30
click at [314, 236] on input "b. Facilitate a constructive dialogue allowing all to voice opinions and emotio…" at bounding box center [314, 230] width 0 height 9
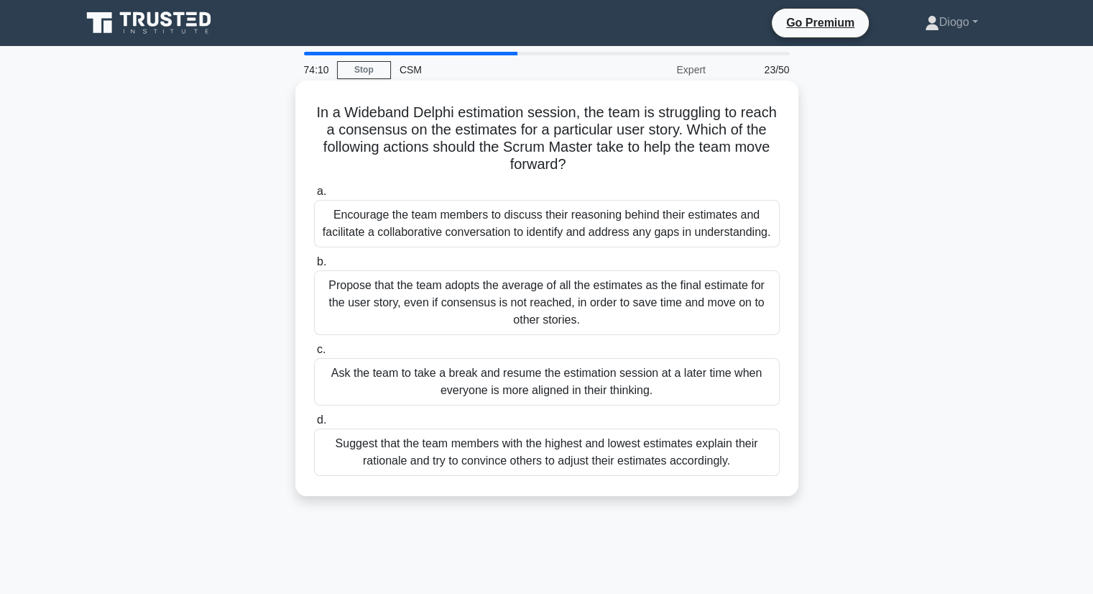
click at [520, 236] on div "Encourage the team members to discuss their reasoning behind their estimates an…" at bounding box center [547, 223] width 466 height 47
click at [314, 196] on input "a. Encourage the team members to discuss their reasoning behind their estimates…" at bounding box center [314, 191] width 0 height 9
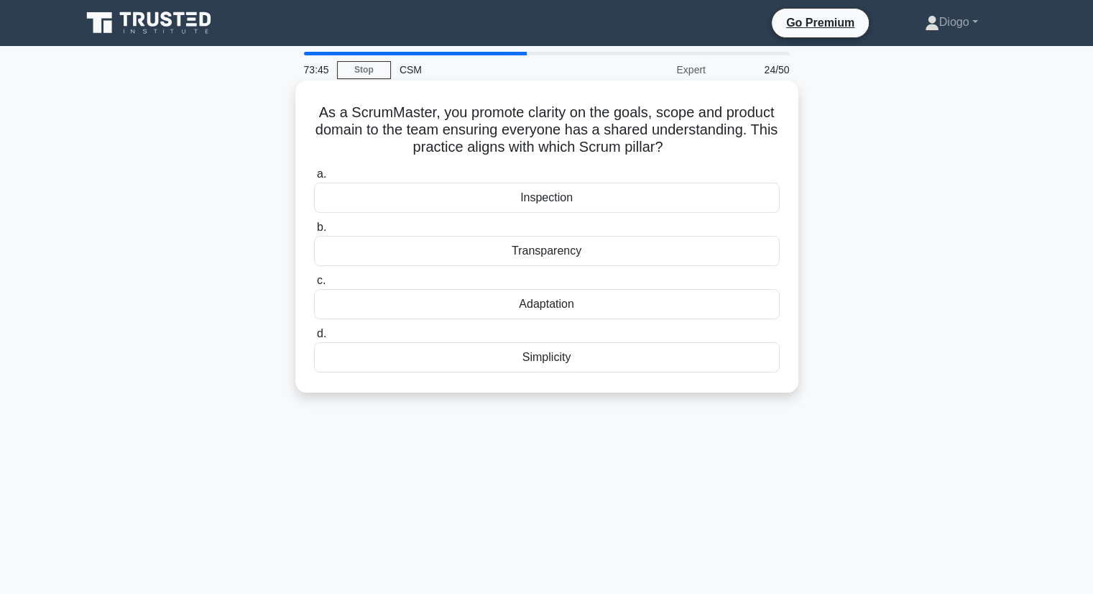
click at [526, 256] on div "Transparency" at bounding box center [547, 251] width 466 height 30
click at [314, 232] on input "b. Transparency" at bounding box center [314, 227] width 0 height 9
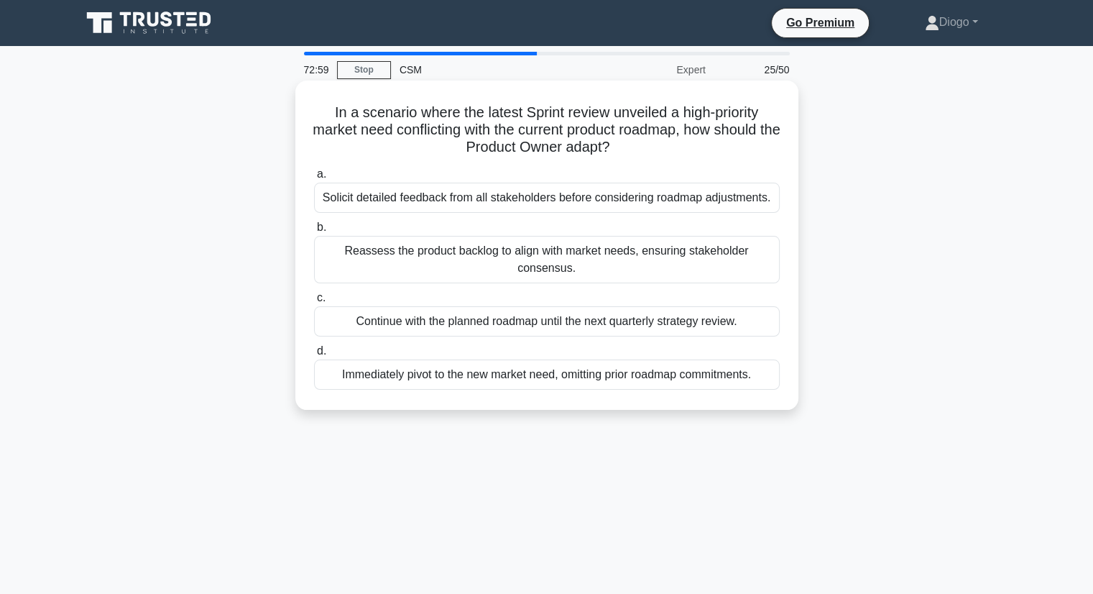
click at [550, 196] on div "Solicit detailed feedback from all stakeholders before considering roadmap adju…" at bounding box center [547, 198] width 466 height 30
click at [314, 179] on input "a. Solicit detailed feedback from all stakeholders before considering roadmap a…" at bounding box center [314, 174] width 0 height 9
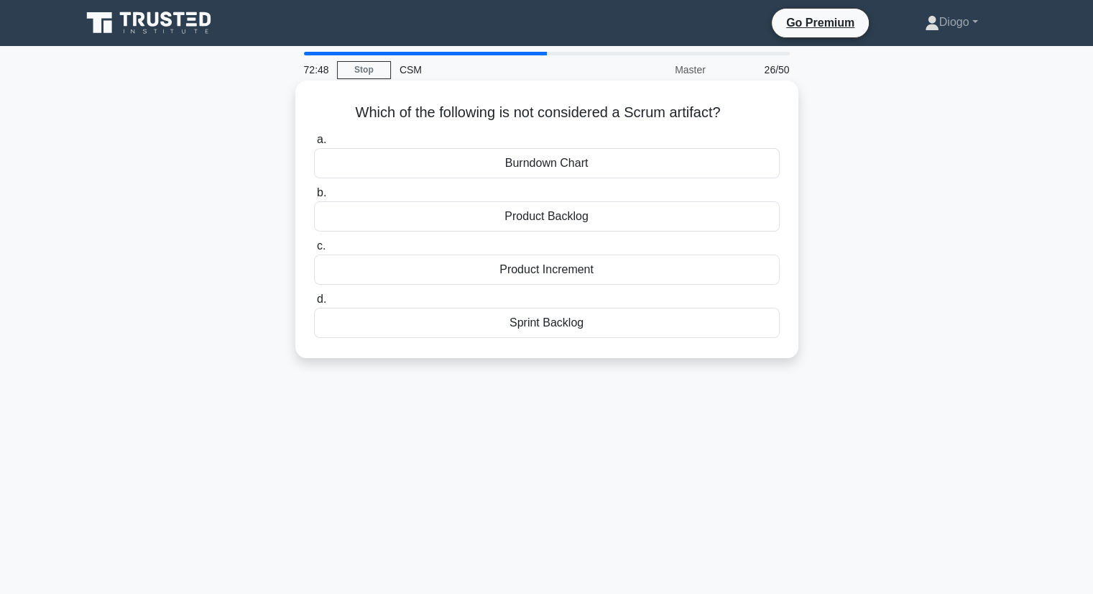
click at [559, 328] on div "Sprint Backlog" at bounding box center [547, 323] width 466 height 30
click at [314, 304] on input "d. Sprint Backlog" at bounding box center [314, 299] width 0 height 9
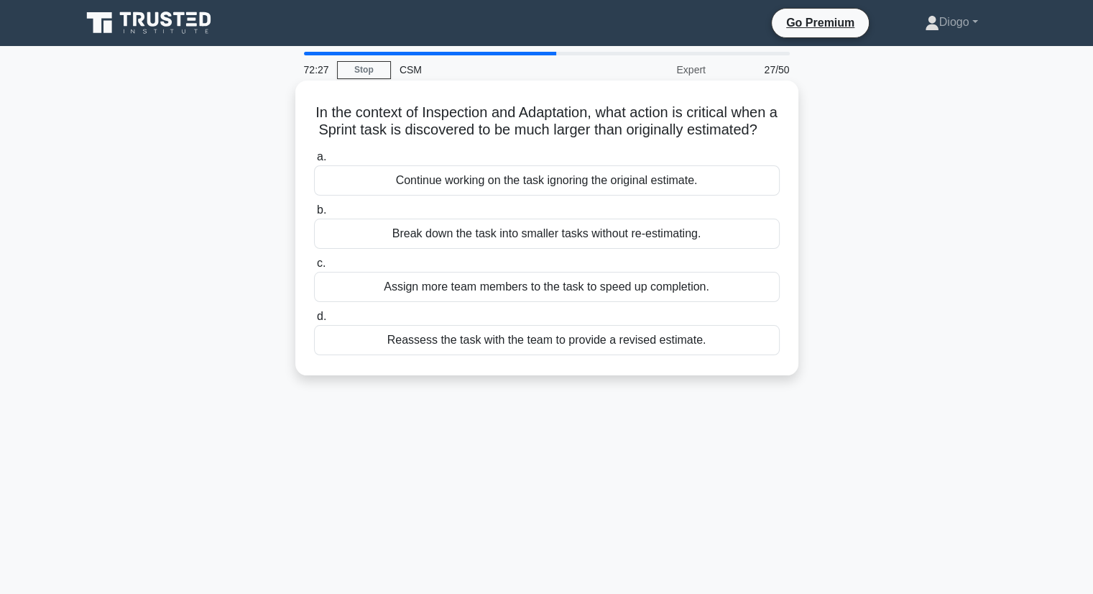
click at [556, 350] on div "Reassess the task with the team to provide a revised estimate." at bounding box center [547, 340] width 466 height 30
click at [314, 321] on input "d. Reassess the task with the team to provide a revised estimate." at bounding box center [314, 316] width 0 height 9
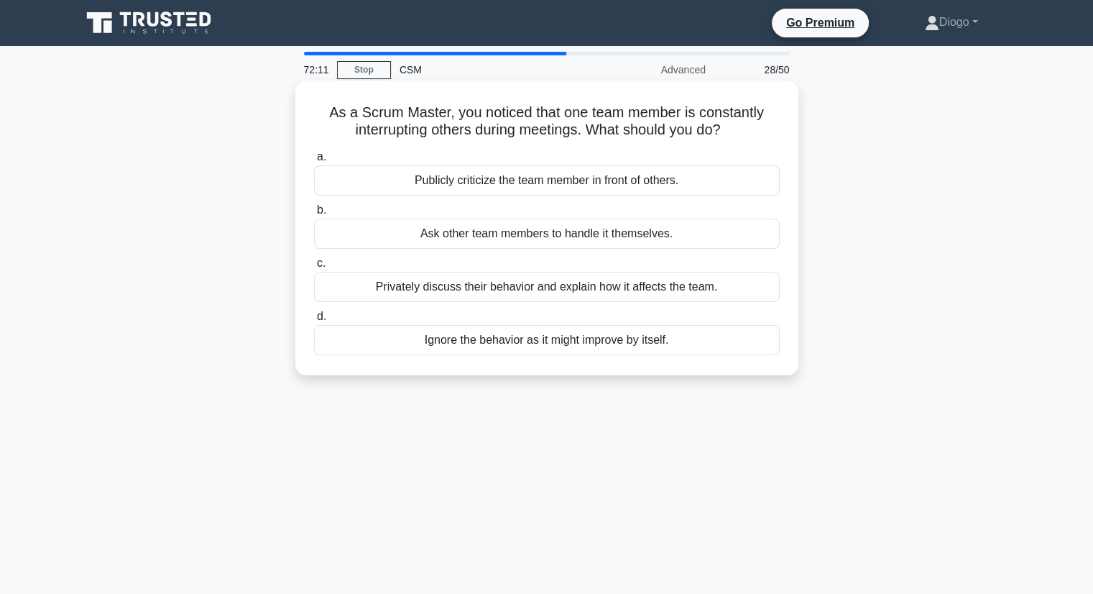
click at [459, 295] on div "Privately discuss their behavior and explain how it affects the team." at bounding box center [547, 287] width 466 height 30
click at [314, 268] on input "c. Privately discuss their behavior and explain how it affects the team." at bounding box center [314, 263] width 0 height 9
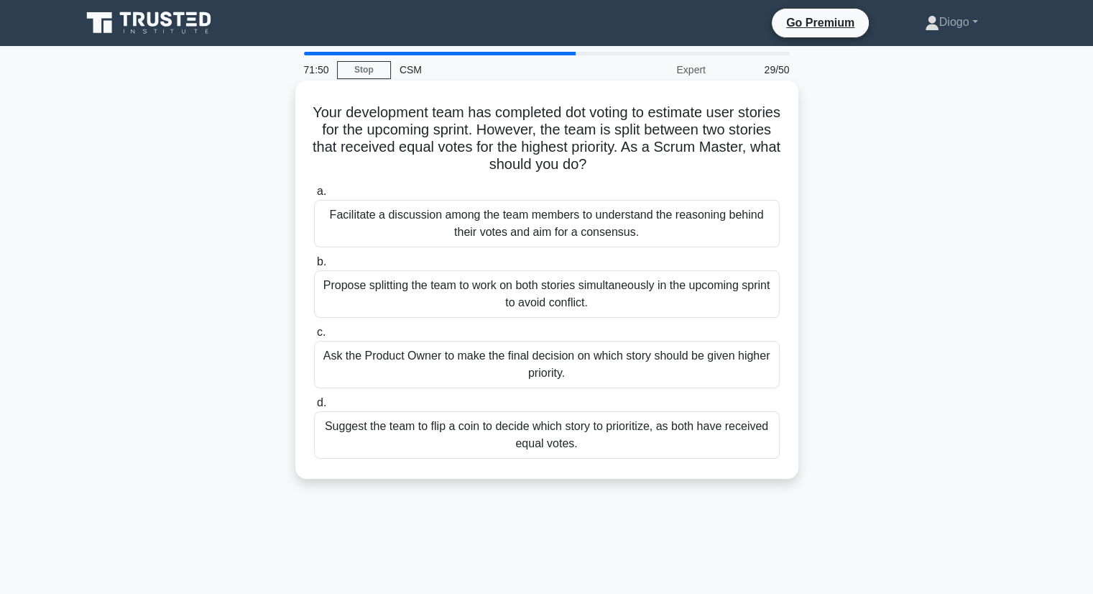
click at [413, 234] on div "Facilitate a discussion among the team members to understand the reasoning behi…" at bounding box center [547, 223] width 466 height 47
click at [314, 196] on input "a. Facilitate a discussion among the team members to understand the reasoning b…" at bounding box center [314, 191] width 0 height 9
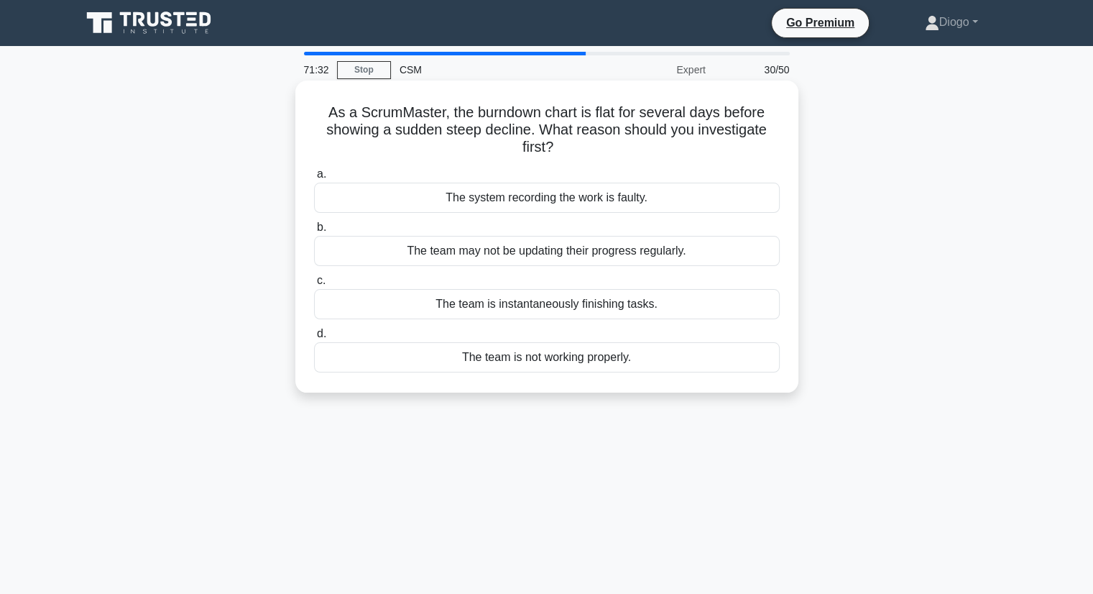
click at [474, 248] on div "The team may not be updating their progress regularly." at bounding box center [547, 251] width 466 height 30
click at [314, 232] on input "b. The team may not be updating their progress regularly." at bounding box center [314, 227] width 0 height 9
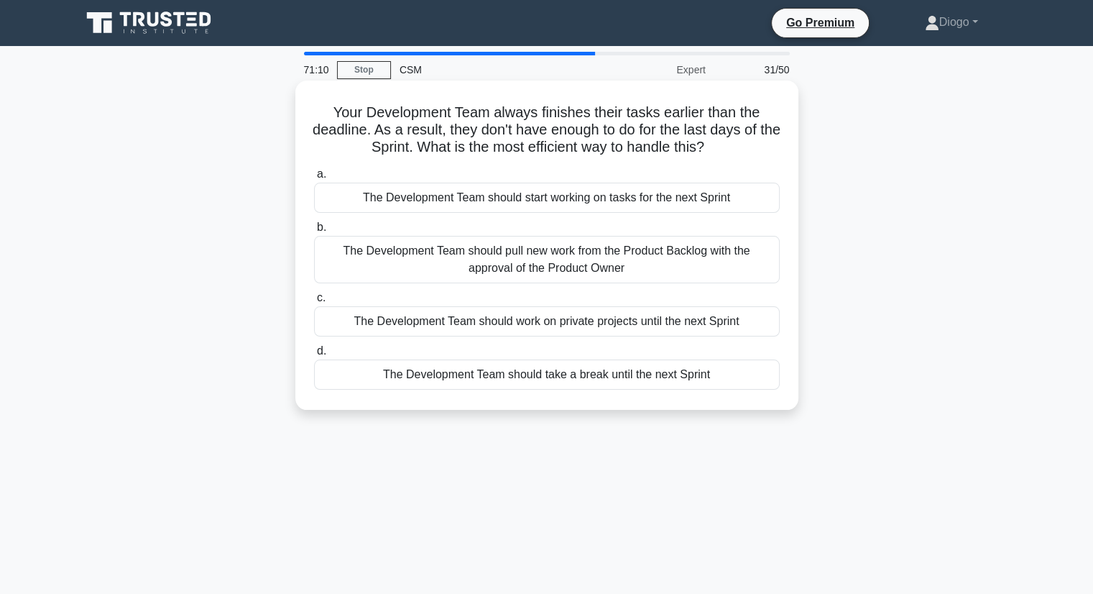
click at [483, 265] on div "The Development Team should pull new work from the Product Backlog with the app…" at bounding box center [547, 259] width 466 height 47
click at [314, 232] on input "b. The Development Team should pull new work from the Product Backlog with the …" at bounding box center [314, 227] width 0 height 9
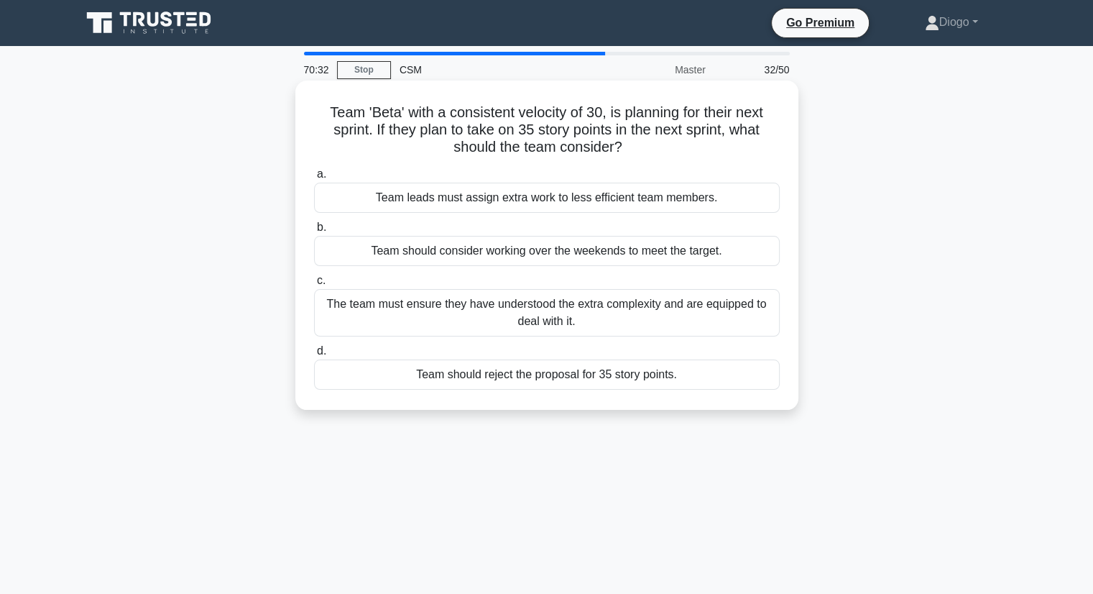
click at [447, 314] on div "The team must ensure they have understood the extra complexity and are equipped…" at bounding box center [547, 312] width 466 height 47
click at [314, 285] on input "c. The team must ensure they have understood the extra complexity and are equip…" at bounding box center [314, 280] width 0 height 9
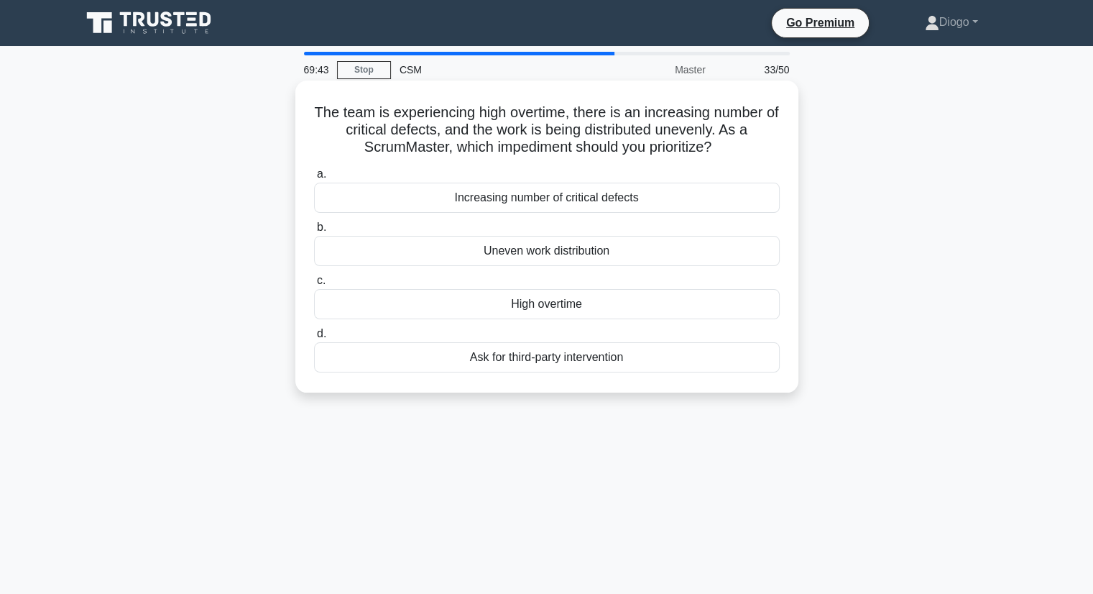
click at [420, 251] on div "Uneven work distribution" at bounding box center [547, 251] width 466 height 30
click at [314, 232] on input "b. Uneven work distribution" at bounding box center [314, 227] width 0 height 9
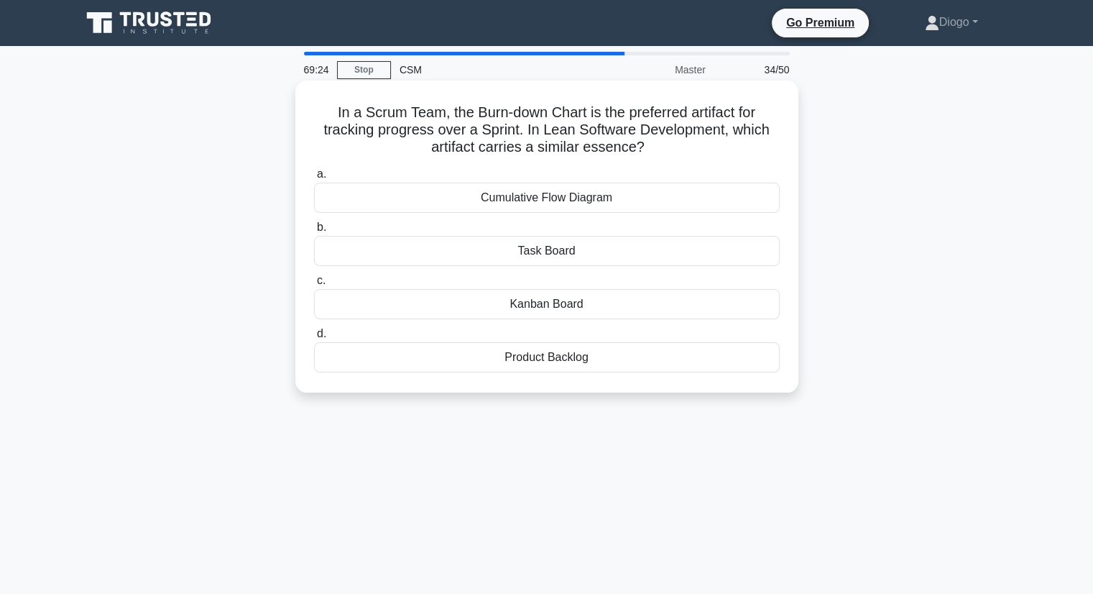
click at [424, 213] on div "Cumulative Flow Diagram" at bounding box center [547, 198] width 466 height 30
click at [314, 179] on input "a. Cumulative Flow Diagram" at bounding box center [314, 174] width 0 height 9
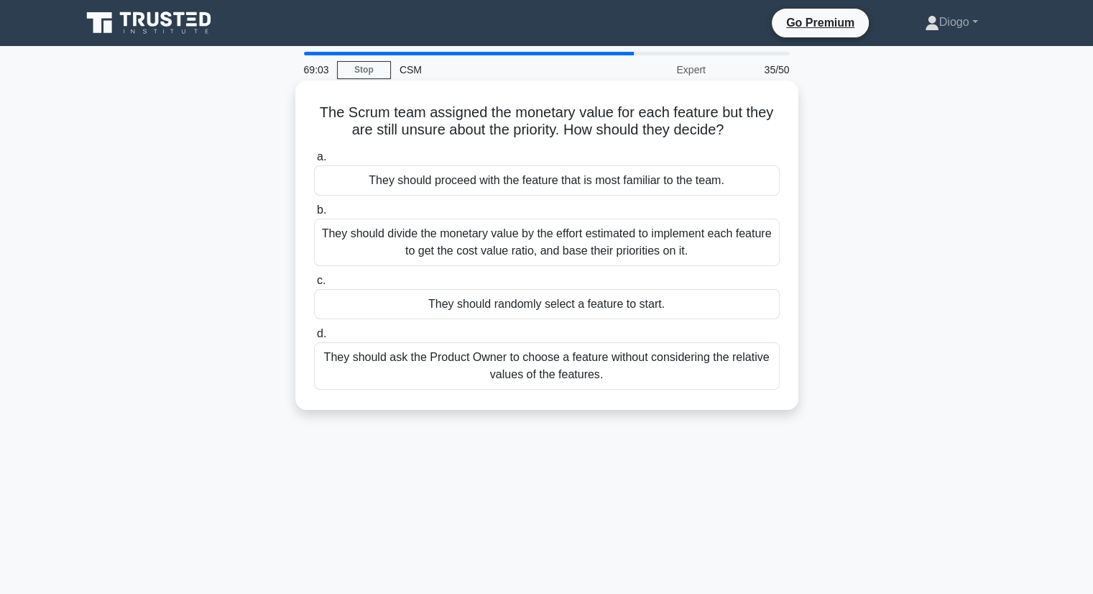
click at [477, 362] on div "They should ask the Product Owner to choose a feature without considering the r…" at bounding box center [547, 365] width 466 height 47
click at [314, 339] on input "d. They should ask the Product Owner to choose a feature without considering th…" at bounding box center [314, 333] width 0 height 9
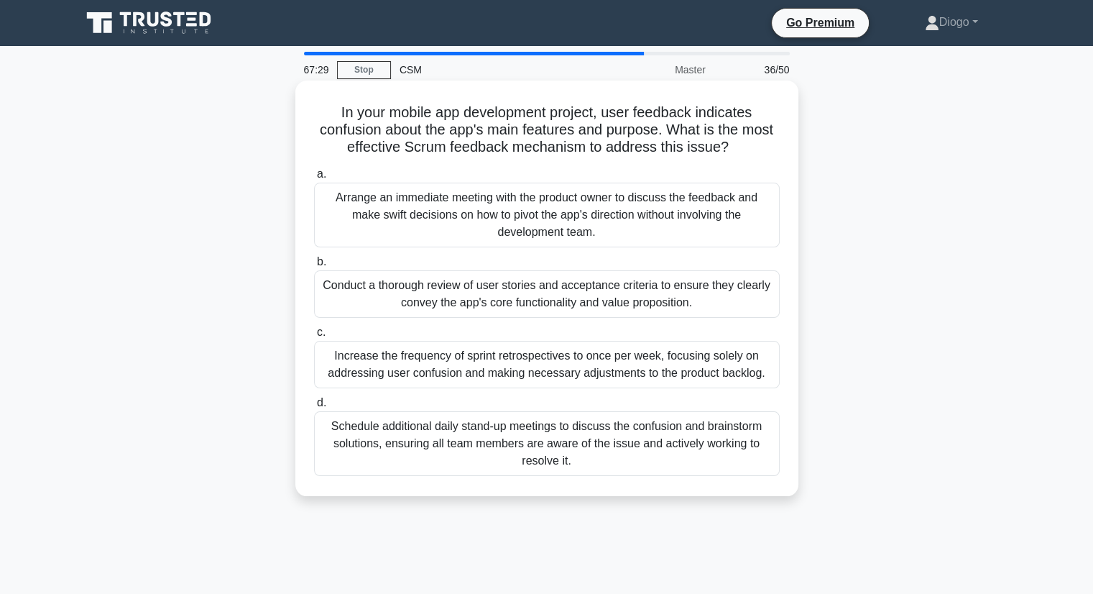
click at [507, 296] on div "Conduct a thorough review of user stories and acceptance criteria to ensure the…" at bounding box center [547, 293] width 466 height 47
click at [314, 267] on input "b. Conduct a thorough review of user stories and acceptance criteria to ensure …" at bounding box center [314, 261] width 0 height 9
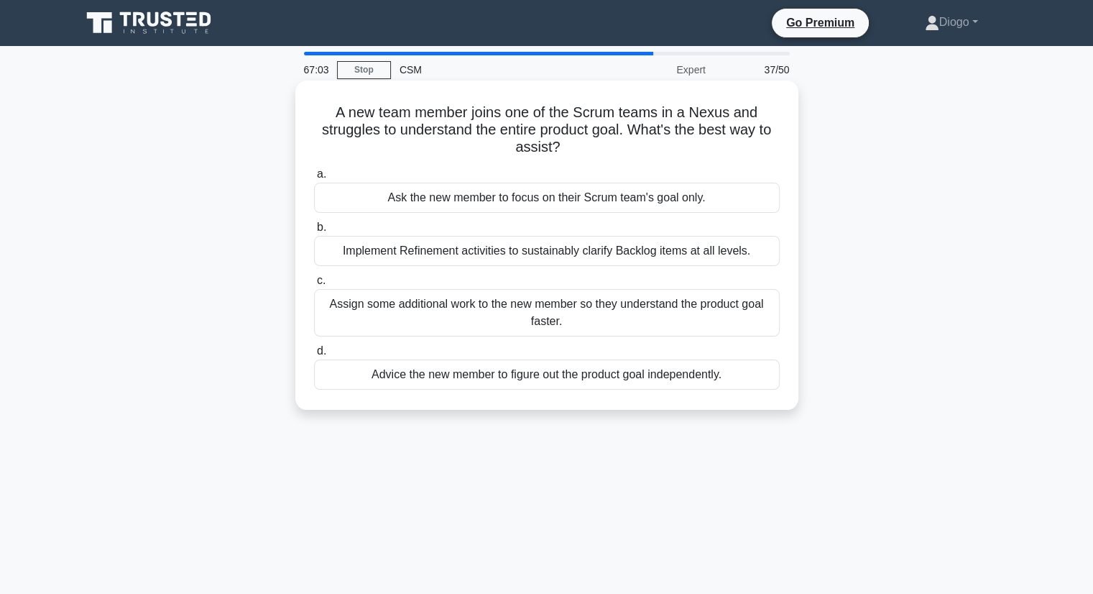
click at [460, 252] on div "Implement Refinement activities to sustainably clarify Backlog items at all lev…" at bounding box center [547, 251] width 466 height 30
click at [314, 232] on input "b. Implement Refinement activities to sustainably clarify Backlog items at all …" at bounding box center [314, 227] width 0 height 9
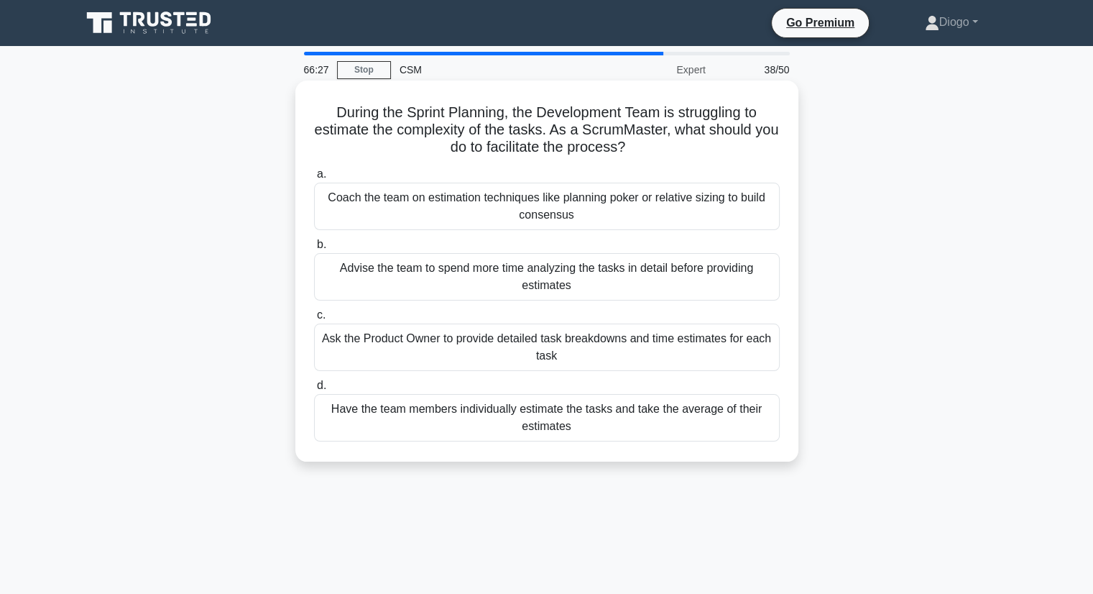
click at [420, 206] on div "Coach the team on estimation techniques like planning poker or relative sizing …" at bounding box center [547, 206] width 466 height 47
click at [314, 179] on input "a. Coach the team on estimation techniques like planning poker or relative sizi…" at bounding box center [314, 174] width 0 height 9
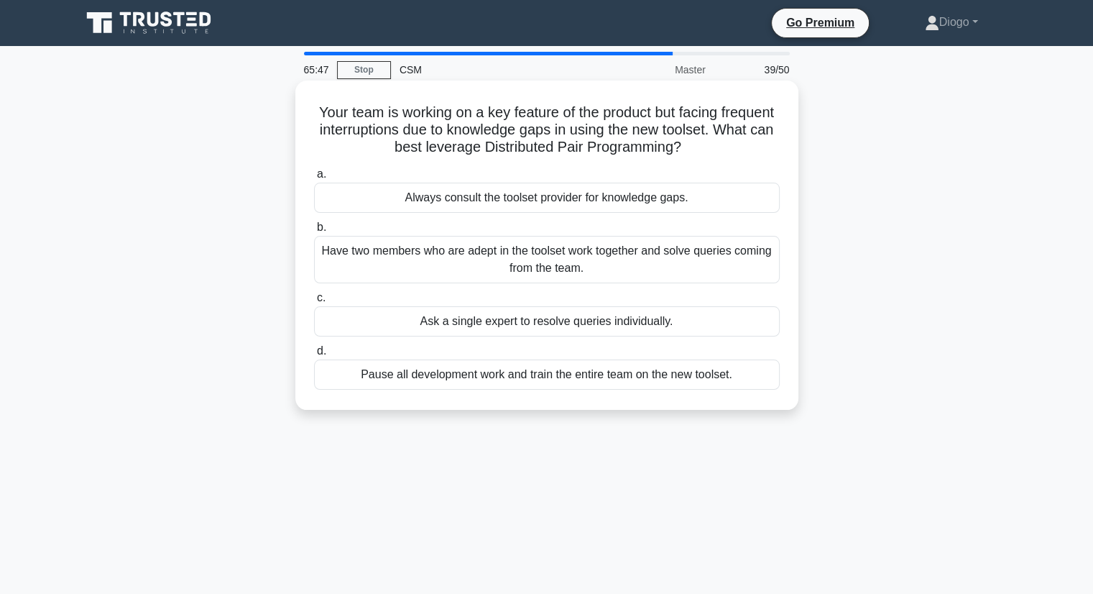
click at [403, 326] on div "Ask a single expert to resolve queries individually." at bounding box center [547, 321] width 466 height 30
click at [314, 303] on input "c. Ask a single expert to resolve queries individually." at bounding box center [314, 297] width 0 height 9
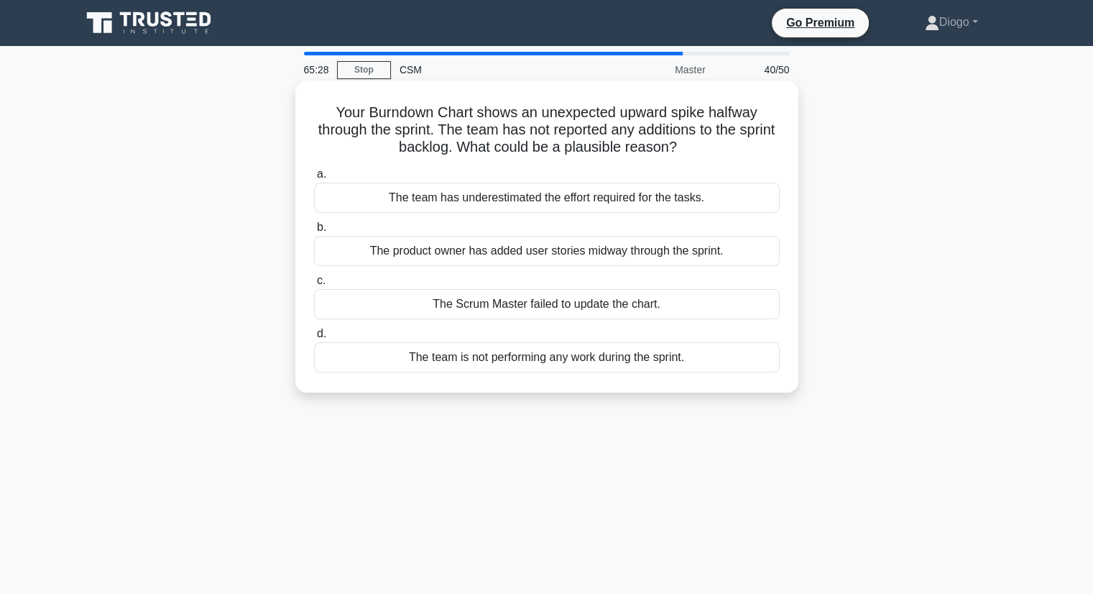
click at [408, 201] on div "The team has underestimated the effort required for the tasks." at bounding box center [547, 198] width 466 height 30
click at [314, 179] on input "a. The team has underestimated the effort required for the tasks." at bounding box center [314, 174] width 0 height 9
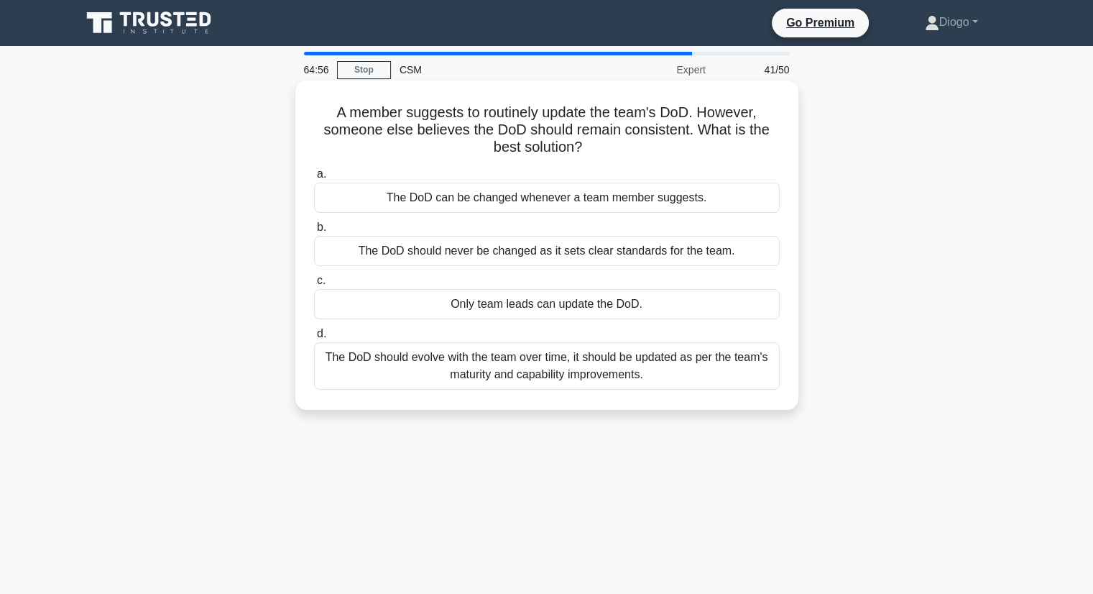
click at [428, 257] on div "The DoD should never be changed as it sets clear standards for the team." at bounding box center [547, 251] width 466 height 30
click at [314, 232] on input "b. The DoD should never be changed as it sets clear standards for the team." at bounding box center [314, 227] width 0 height 9
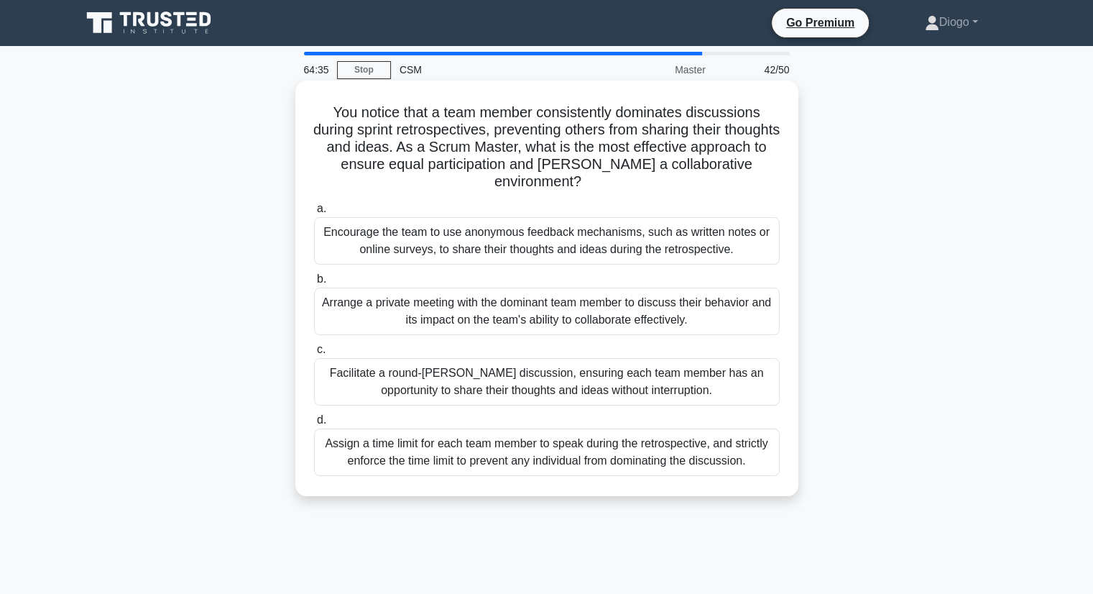
click at [436, 384] on div "Facilitate a round-robin discussion, ensuring each team member has an opportuni…" at bounding box center [547, 381] width 466 height 47
click at [314, 354] on input "c. Facilitate a round-robin discussion, ensuring each team member has an opport…" at bounding box center [314, 349] width 0 height 9
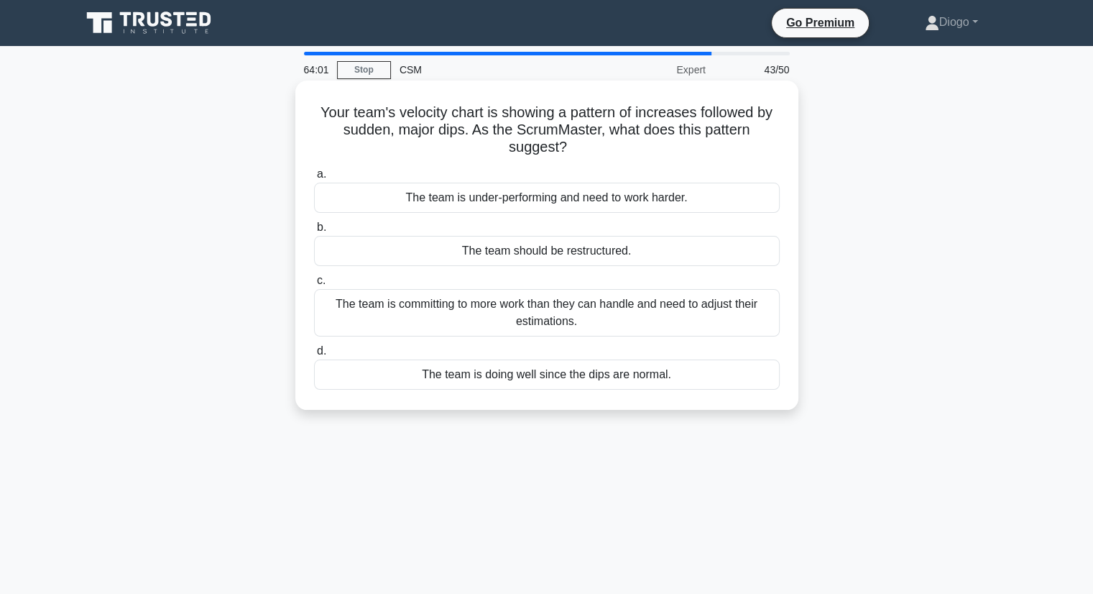
click at [532, 320] on div "The team is committing to more work than they can handle and need to adjust the…" at bounding box center [547, 312] width 466 height 47
click at [314, 285] on input "c. The team is committing to more work than they can handle and need to adjust …" at bounding box center [314, 280] width 0 height 9
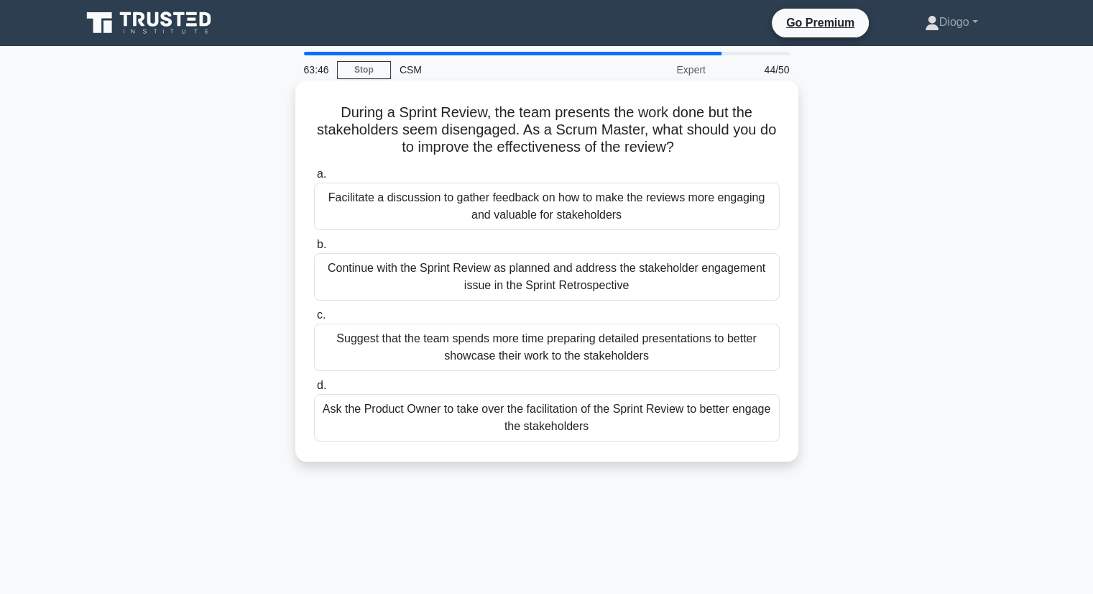
click at [490, 236] on label "b. Continue with the Sprint Review as planned and address the stakeholder engag…" at bounding box center [547, 268] width 466 height 65
click at [314, 240] on input "b. Continue with the Sprint Review as planned and address the stakeholder engag…" at bounding box center [314, 244] width 0 height 9
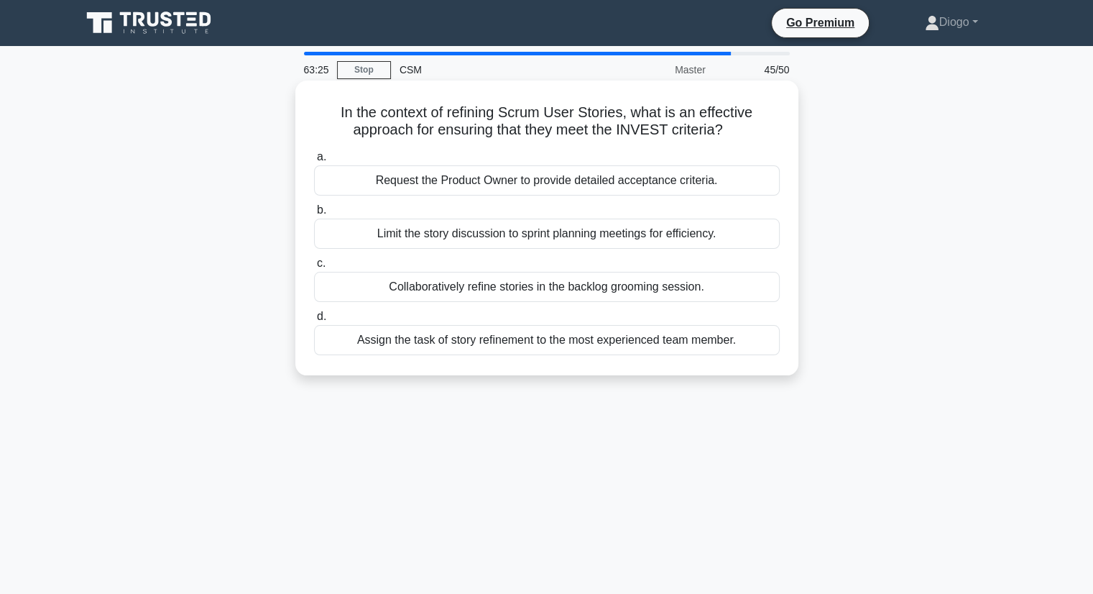
click at [400, 180] on div "Request the Product Owner to provide detailed acceptance criteria." at bounding box center [547, 180] width 466 height 30
click at [314, 162] on input "a. Request the Product Owner to provide detailed acceptance criteria." at bounding box center [314, 156] width 0 height 9
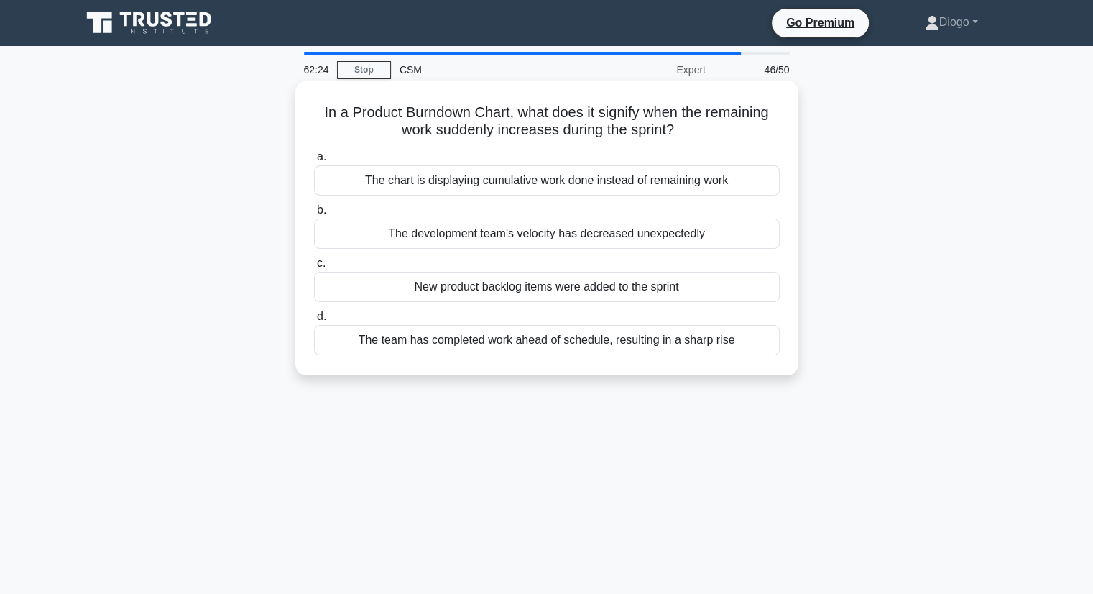
click at [448, 284] on div "New product backlog items were added to the sprint" at bounding box center [547, 287] width 466 height 30
click at [314, 268] on input "c. New product backlog items were added to the sprint" at bounding box center [314, 263] width 0 height 9
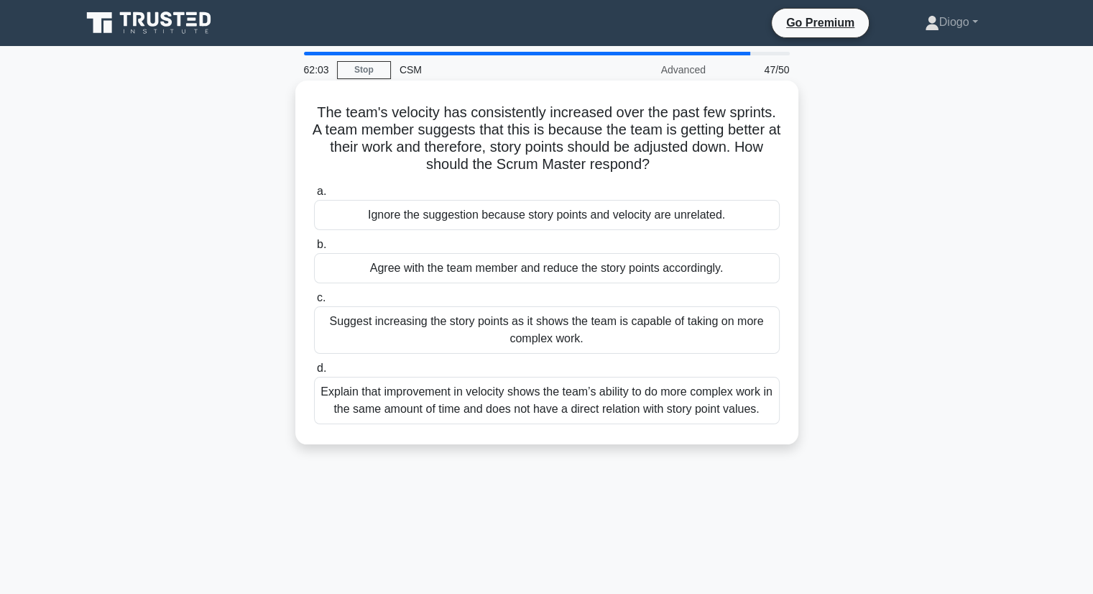
click at [466, 263] on div "Agree with the team member and reduce the story points accordingly." at bounding box center [547, 268] width 466 height 30
click at [314, 249] on input "b. Agree with the team member and reduce the story points accordingly." at bounding box center [314, 244] width 0 height 9
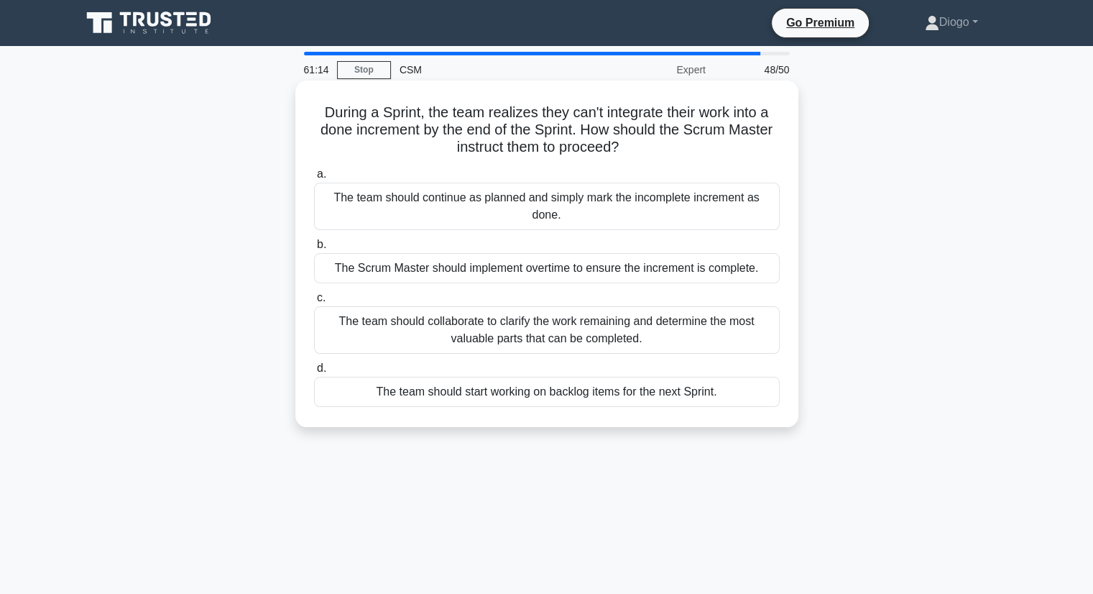
click at [448, 317] on div "The team should collaborate to clarify the work remaining and determine the mos…" at bounding box center [547, 329] width 466 height 47
click at [314, 303] on input "c. The team should collaborate to clarify the work remaining and determine the …" at bounding box center [314, 297] width 0 height 9
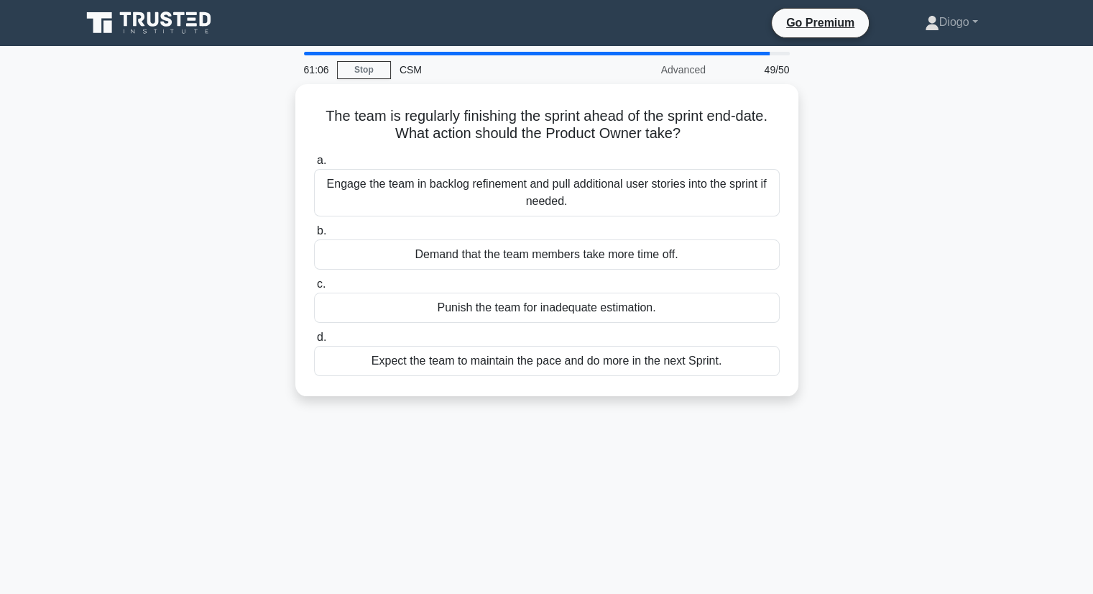
click at [238, 152] on div "The team is regularly finishing the sprint ahead of the sprint end-date. What a…" at bounding box center [547, 248] width 949 height 329
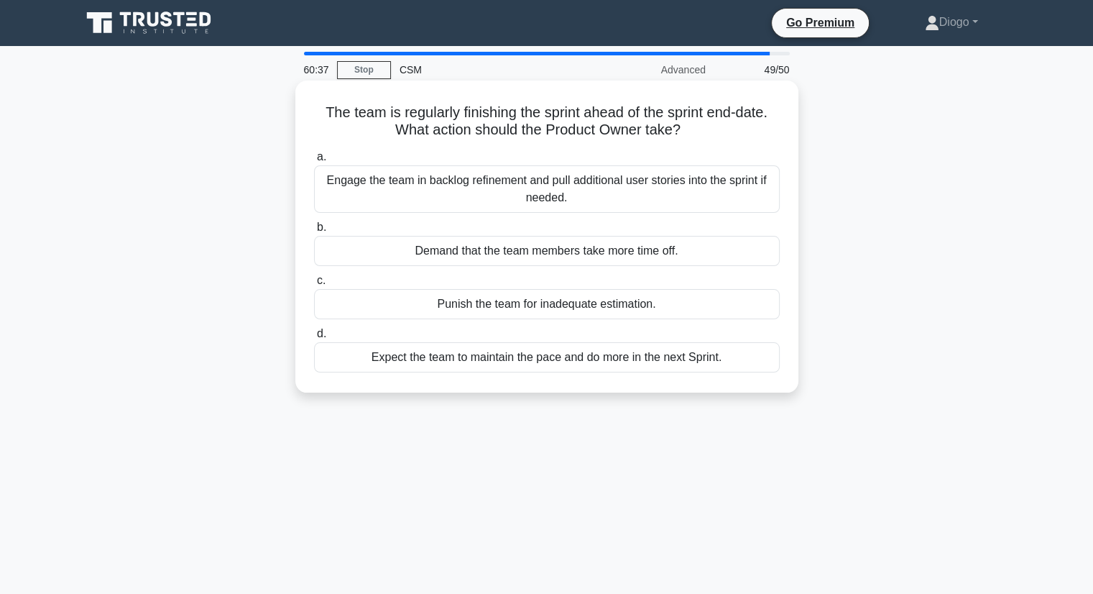
click at [437, 185] on div "Engage the team in backlog refinement and pull additional user stories into the…" at bounding box center [547, 188] width 466 height 47
click at [314, 162] on input "a. Engage the team in backlog refinement and pull additional user stories into …" at bounding box center [314, 156] width 0 height 9
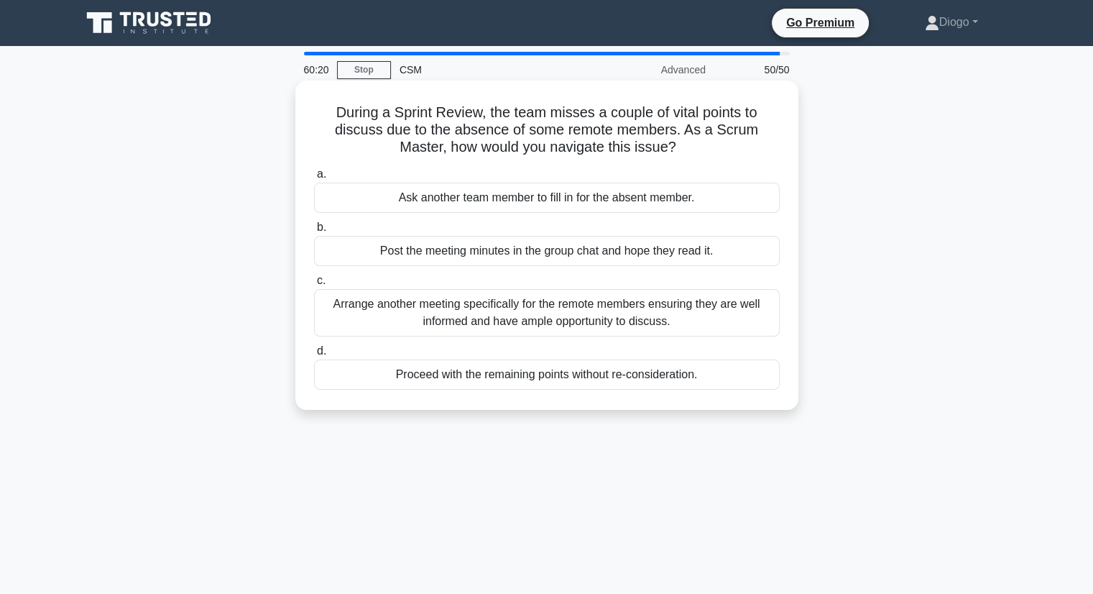
click at [352, 218] on div "a. Ask another team member to fill in for the absent member. b. Post the meetin…" at bounding box center [546, 277] width 483 height 230
click at [428, 317] on div "Arrange another meeting specifically for the remote members ensuring they are w…" at bounding box center [547, 312] width 466 height 47
click at [314, 285] on input "c. Arrange another meeting specifically for the remote members ensuring they ar…" at bounding box center [314, 280] width 0 height 9
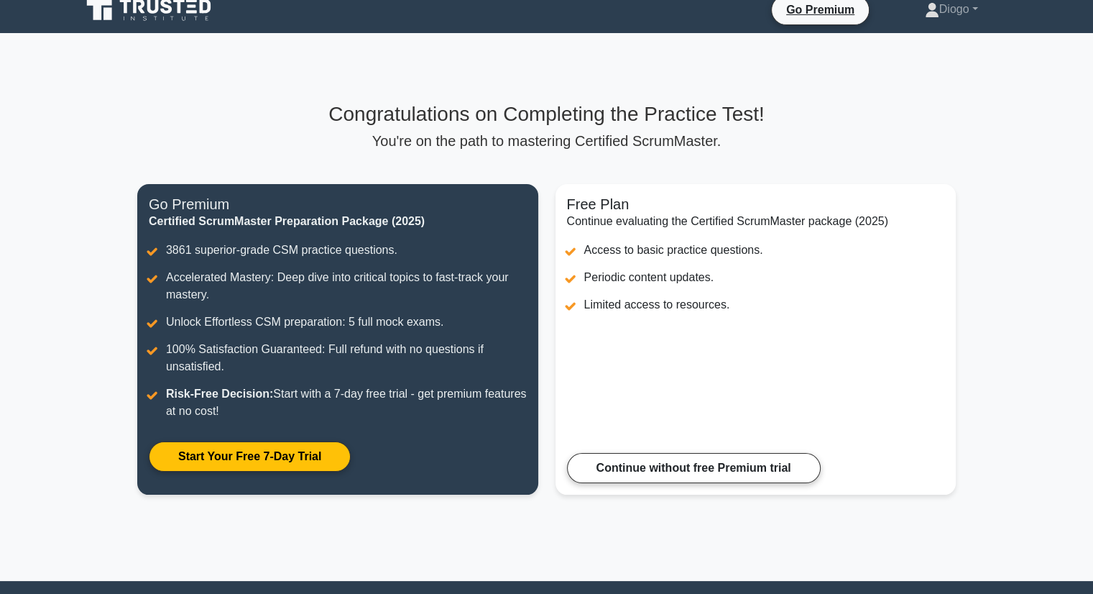
scroll to position [14, 0]
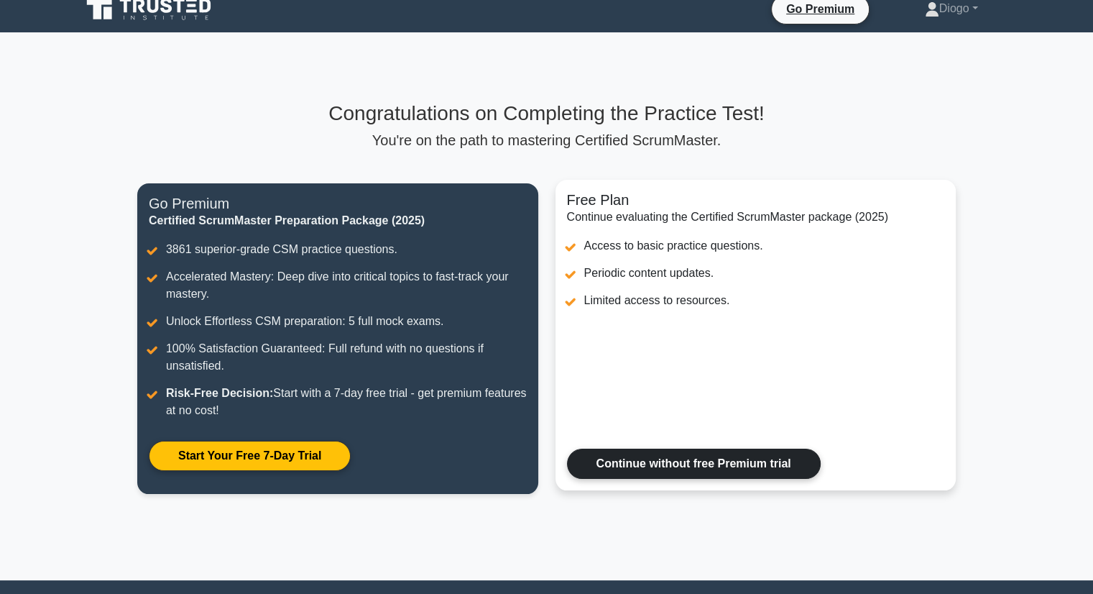
click at [615, 449] on link "Continue without free Premium trial" at bounding box center [694, 464] width 254 height 30
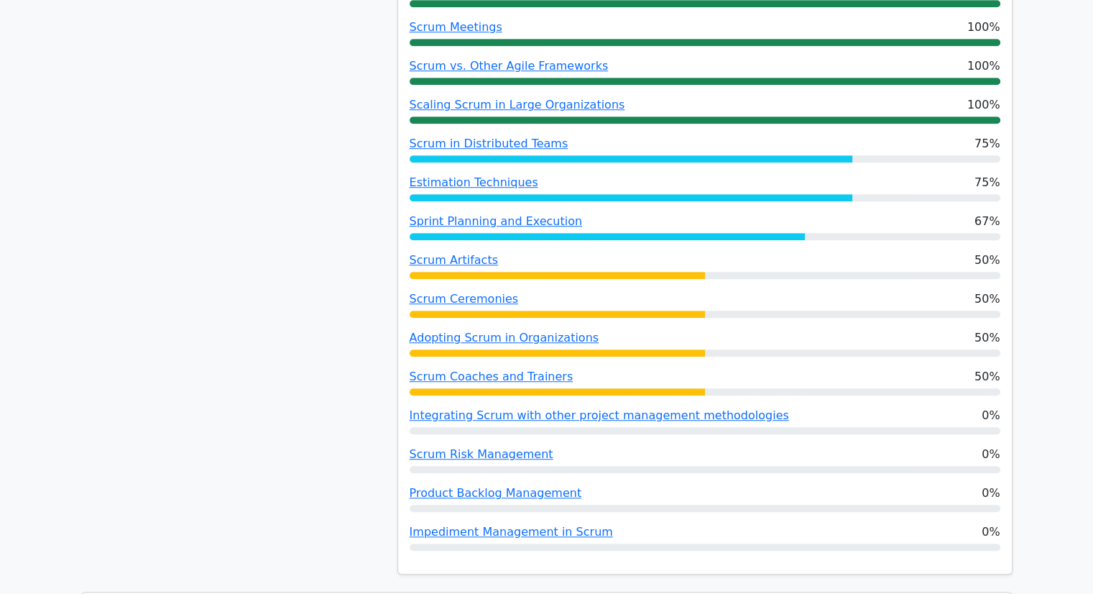
scroll to position [1021, 0]
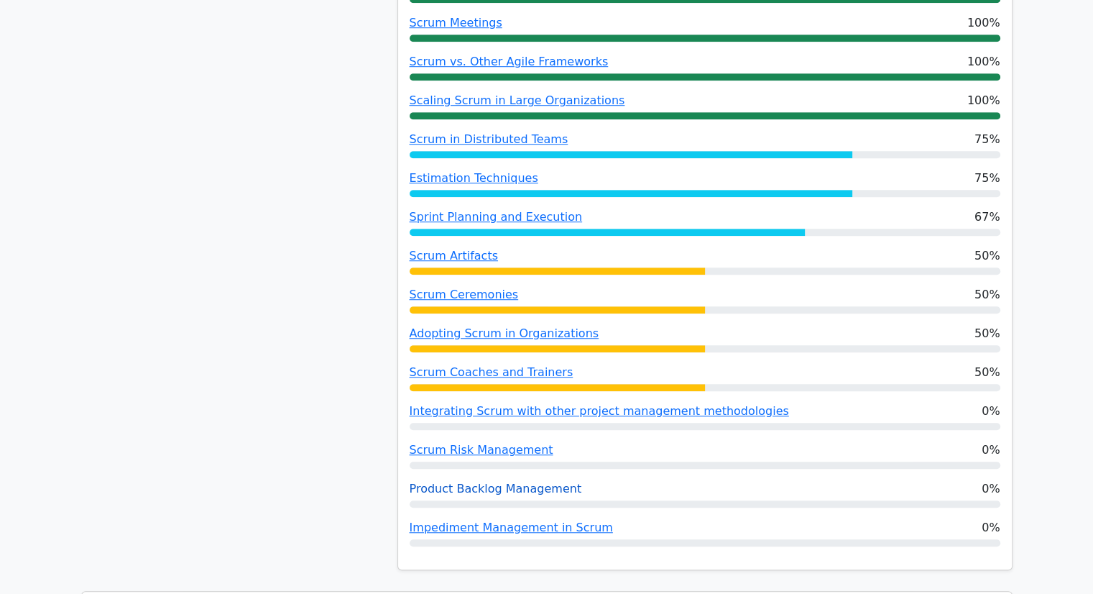
drag, startPoint x: 481, startPoint y: 498, endPoint x: 461, endPoint y: 489, distance: 22.2
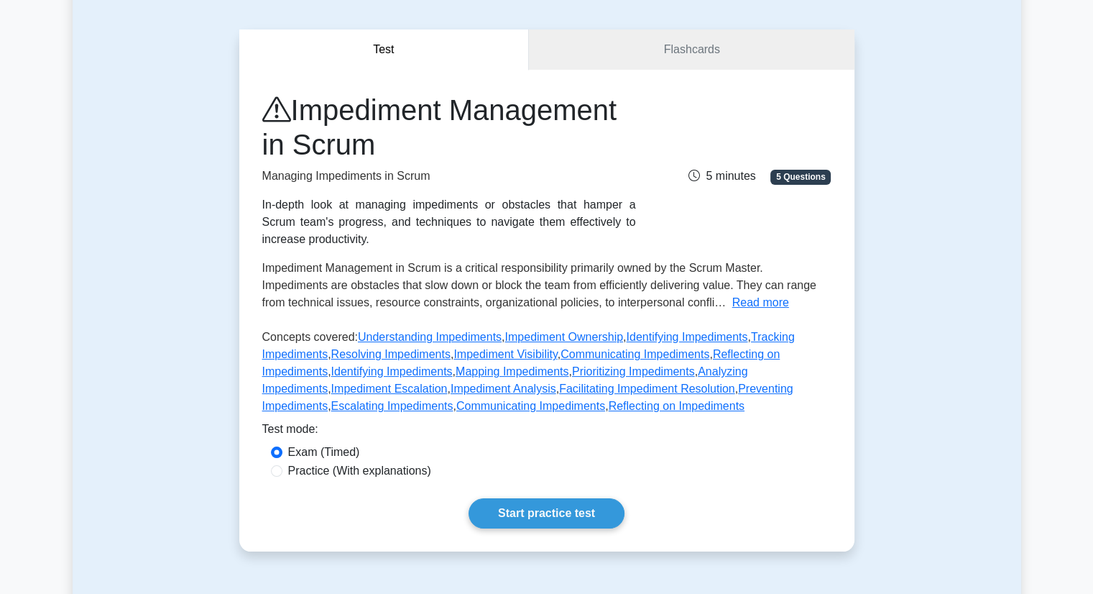
scroll to position [112, 0]
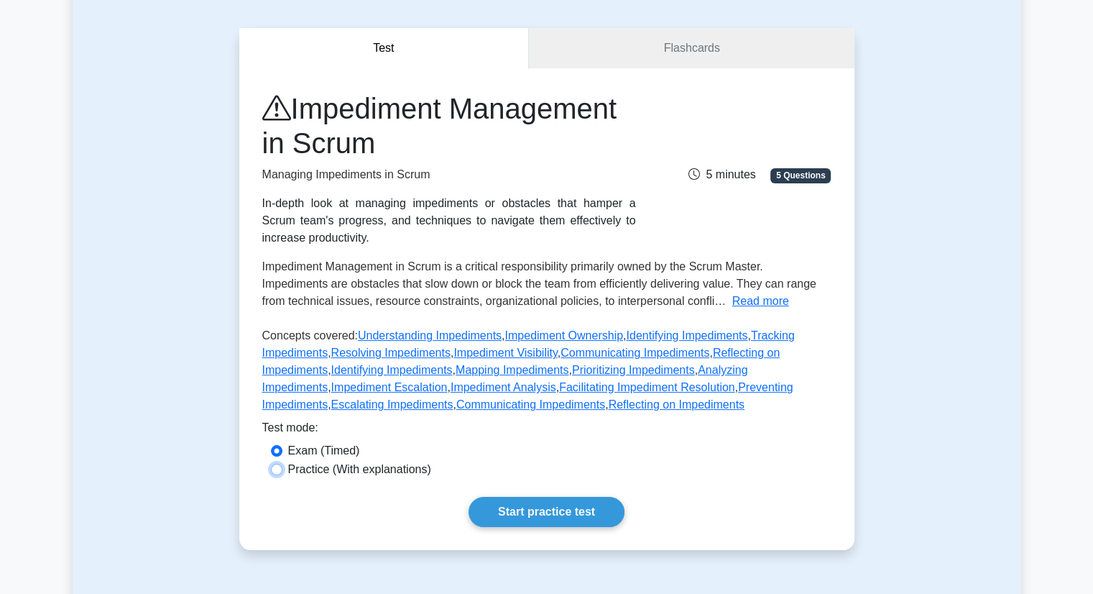
click at [279, 470] on input "Practice (With explanations)" at bounding box center [277, 470] width 12 height 12
radio input "true"
click at [273, 443] on div "Exam (Timed)" at bounding box center [547, 450] width 552 height 17
click at [282, 454] on div "Exam (Timed)" at bounding box center [547, 450] width 552 height 17
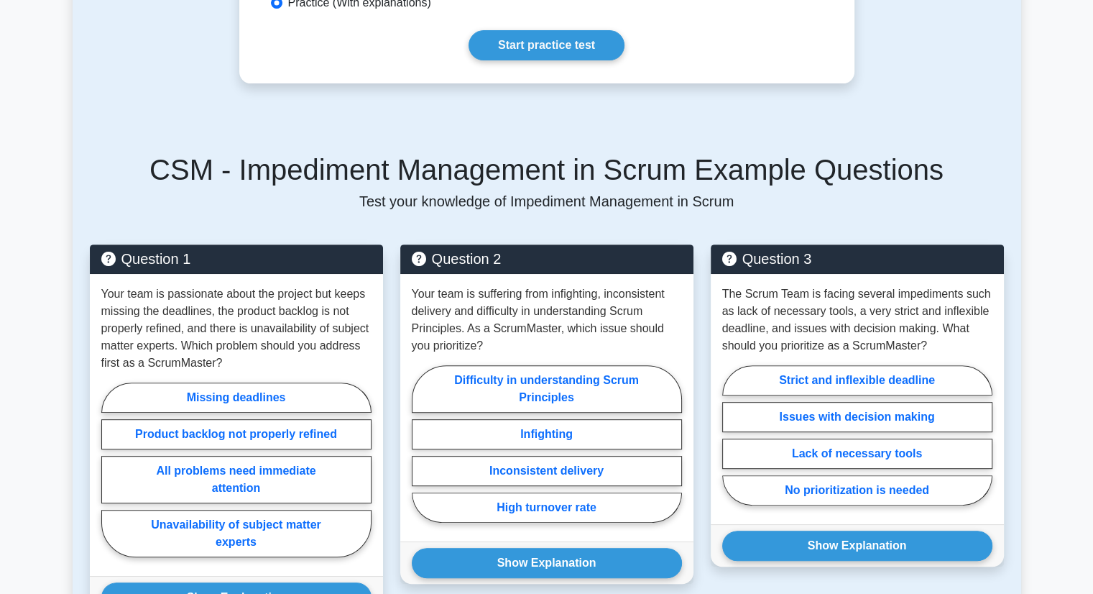
scroll to position [735, 0]
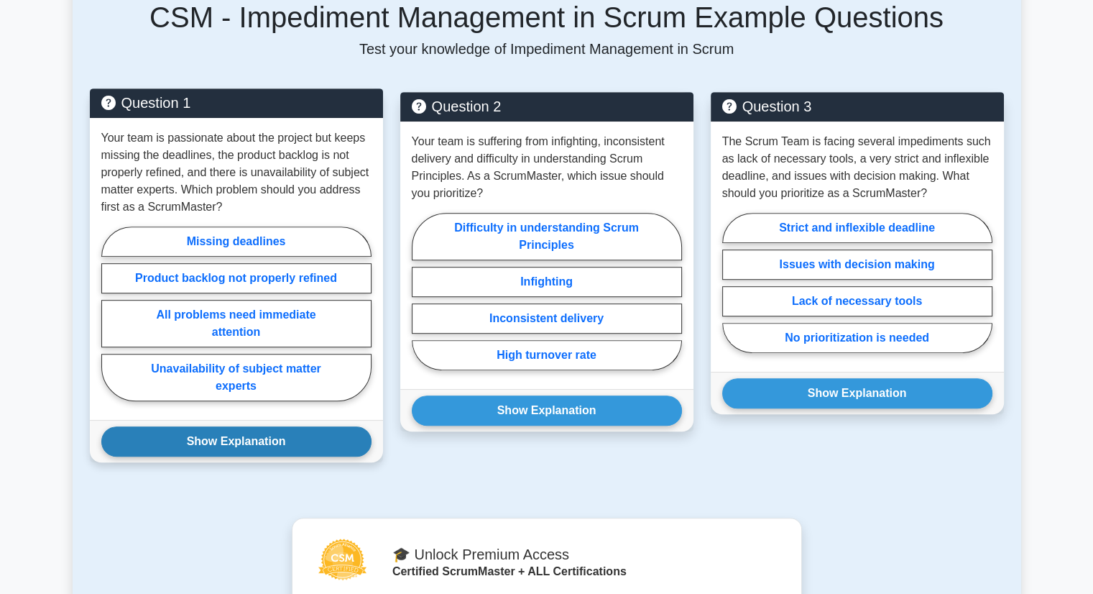
click at [253, 426] on button "Show Explanation" at bounding box center [236, 441] width 270 height 30
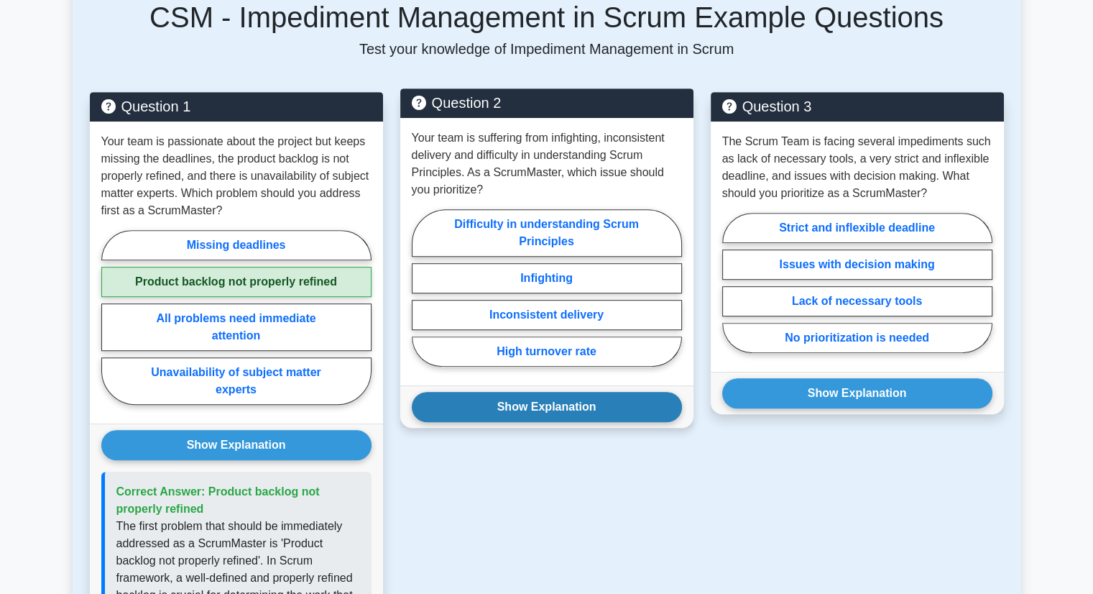
click at [564, 397] on button "Show Explanation" at bounding box center [547, 407] width 270 height 30
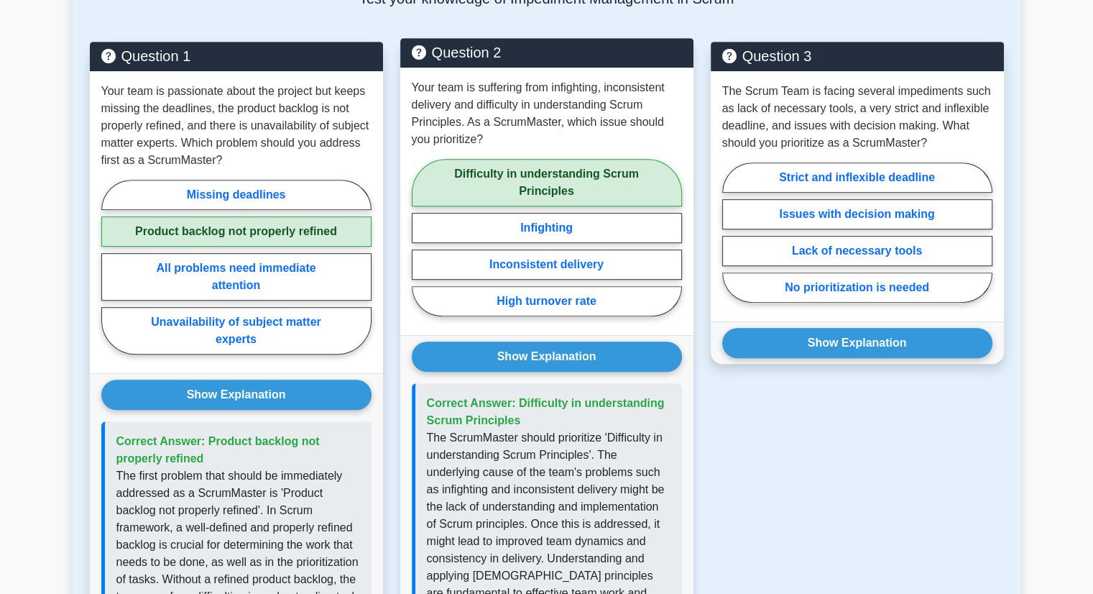
scroll to position [785, 0]
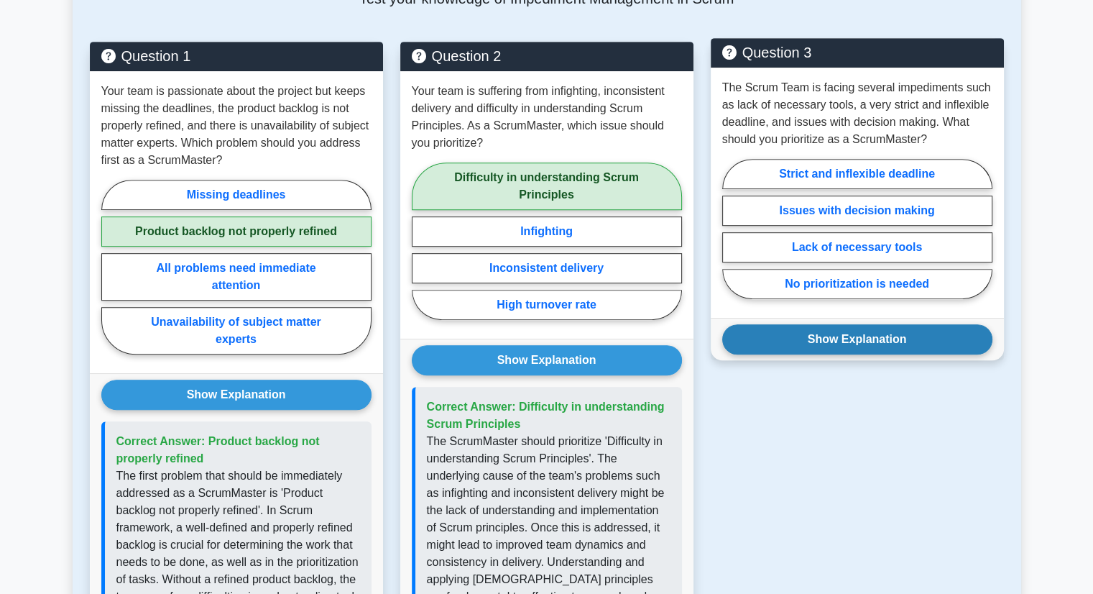
click at [856, 346] on button "Show Explanation" at bounding box center [857, 339] width 270 height 30
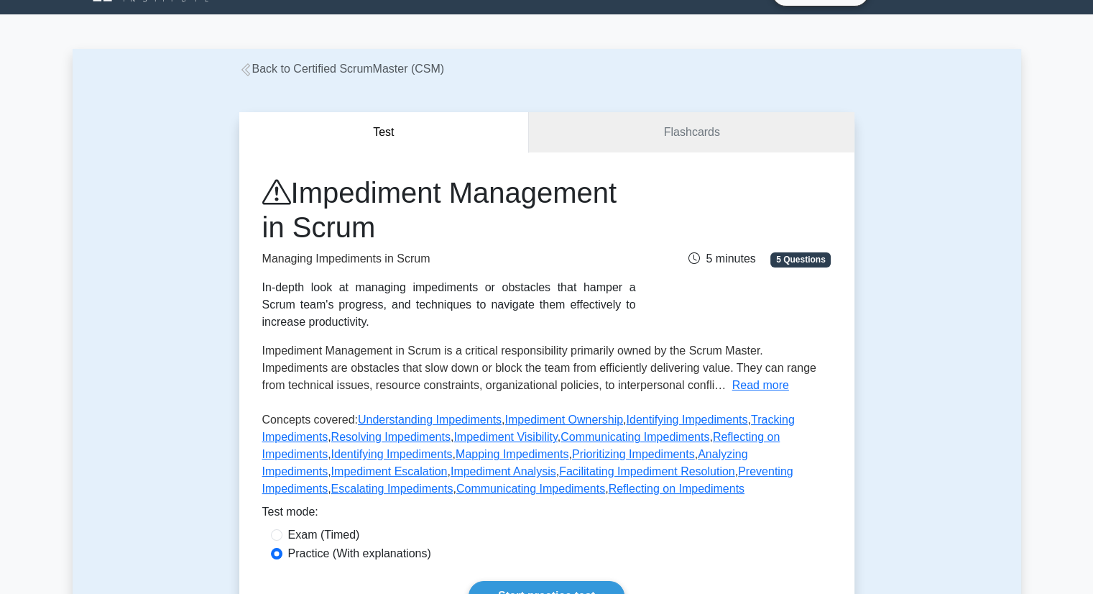
scroll to position [0, 0]
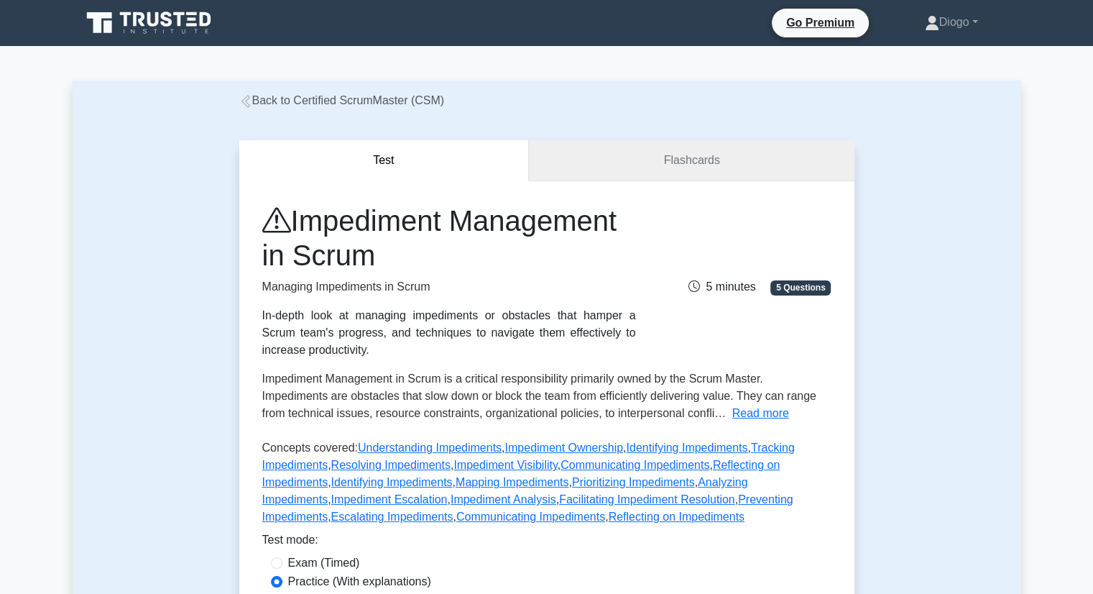
click at [661, 165] on link "Flashcards" at bounding box center [691, 160] width 325 height 41
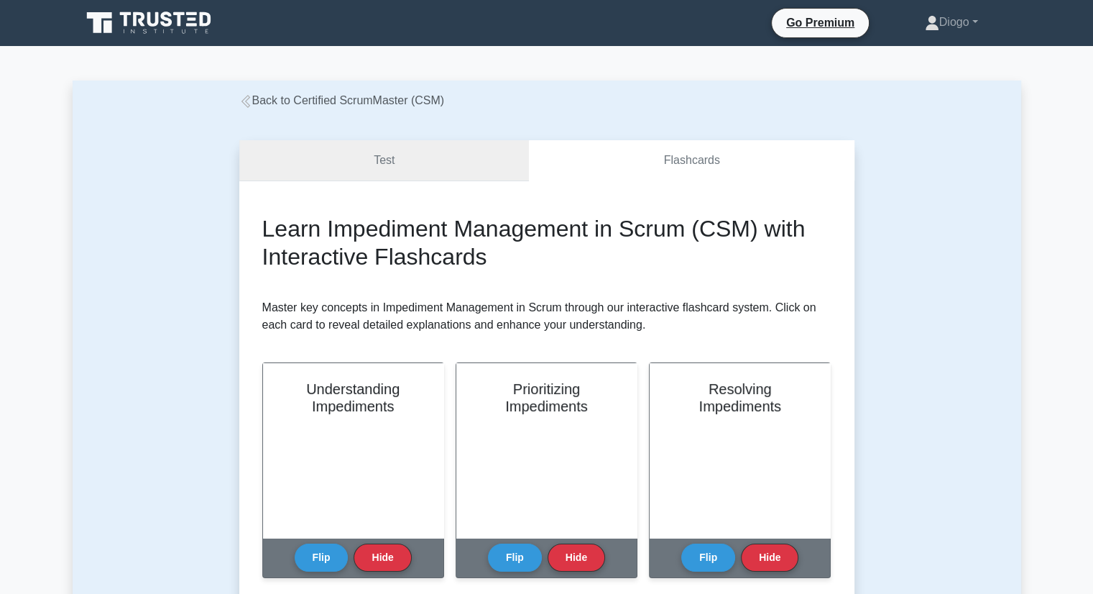
click at [352, 172] on link "Test" at bounding box center [384, 160] width 290 height 41
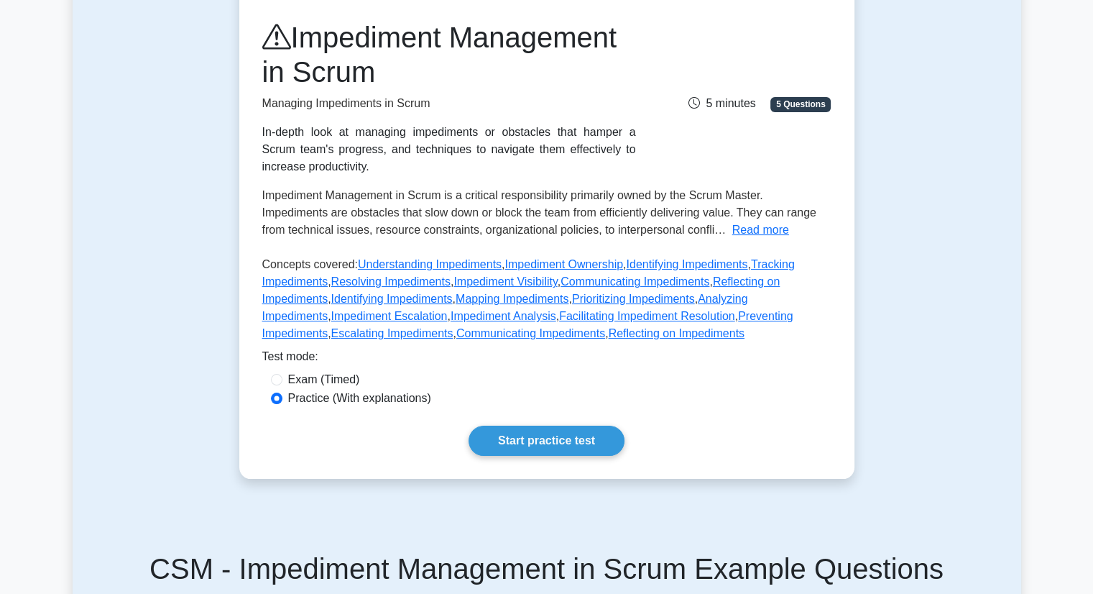
scroll to position [193, 0]
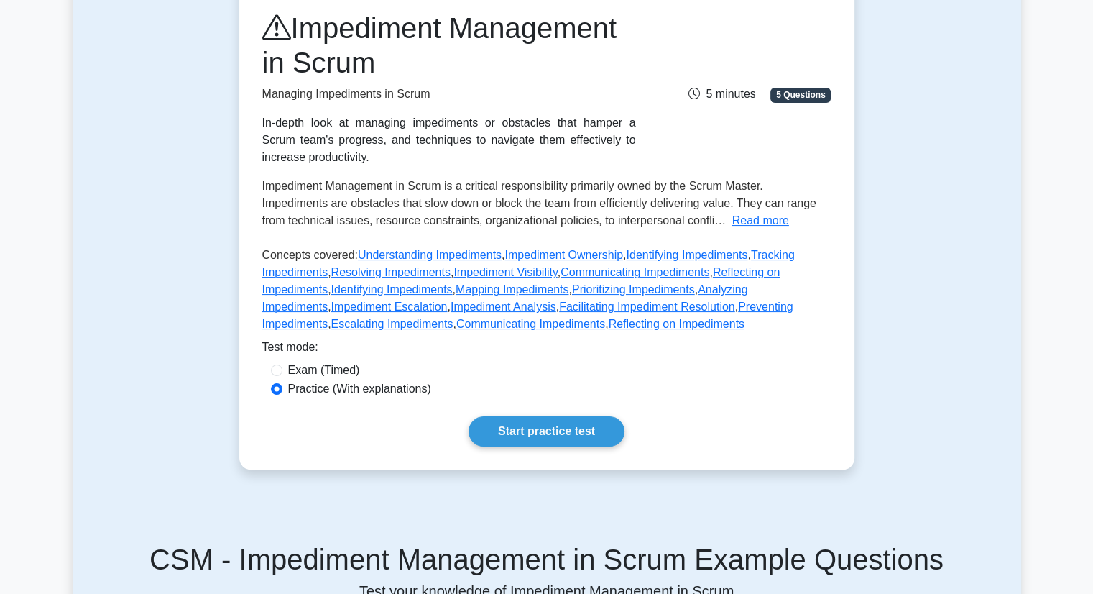
click at [285, 372] on div "Exam (Timed)" at bounding box center [547, 370] width 552 height 17
click at [277, 369] on input "Exam (Timed)" at bounding box center [277, 370] width 12 height 12
radio input "true"
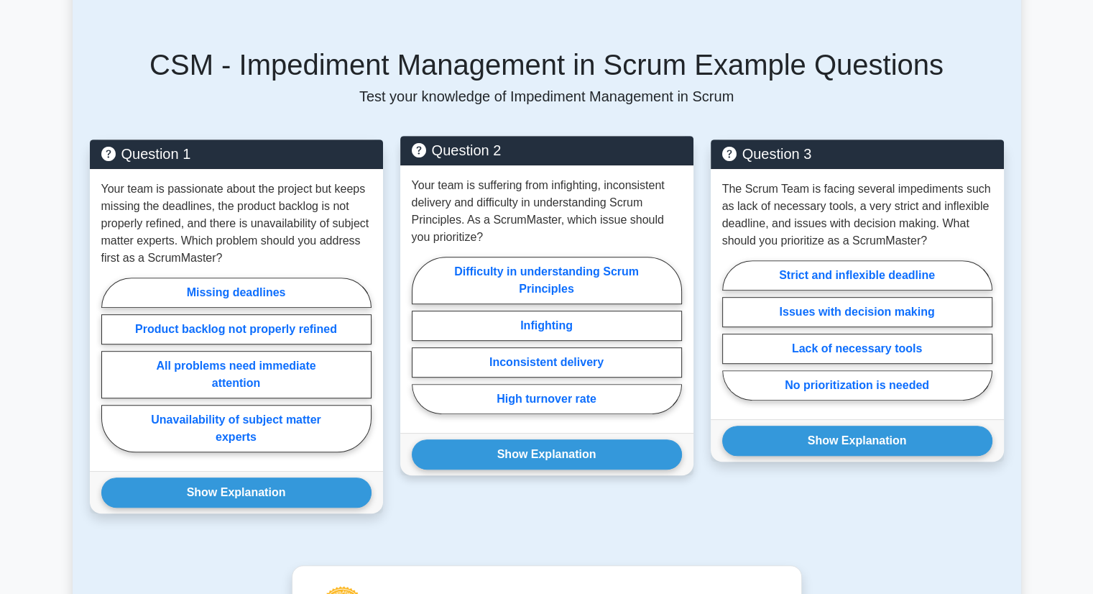
scroll to position [686, 0]
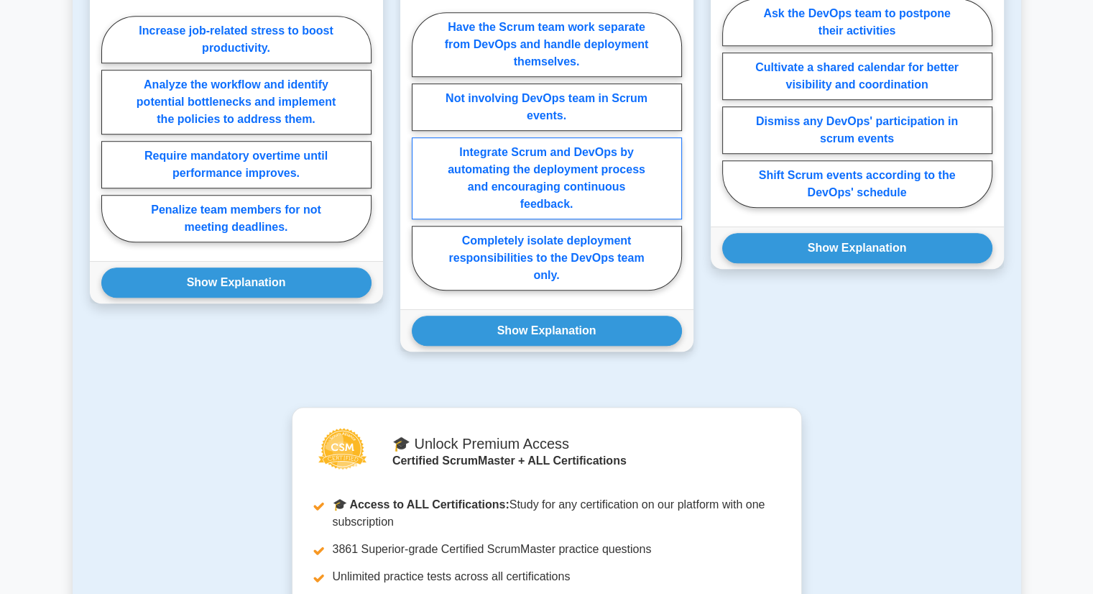
scroll to position [1037, 0]
